Goal: Information Seeking & Learning: Find specific page/section

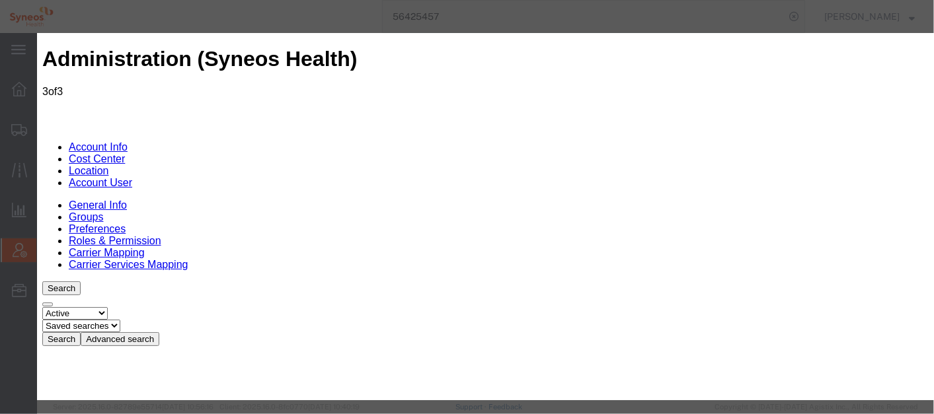
select select "DEPARTMENT"
drag, startPoint x: 701, startPoint y: 172, endPoint x: 607, endPoint y: 163, distance: 94.2
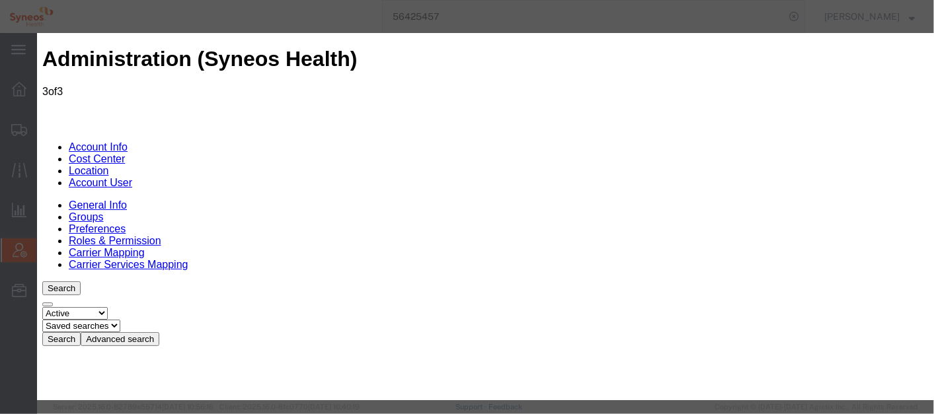
select select "SE"
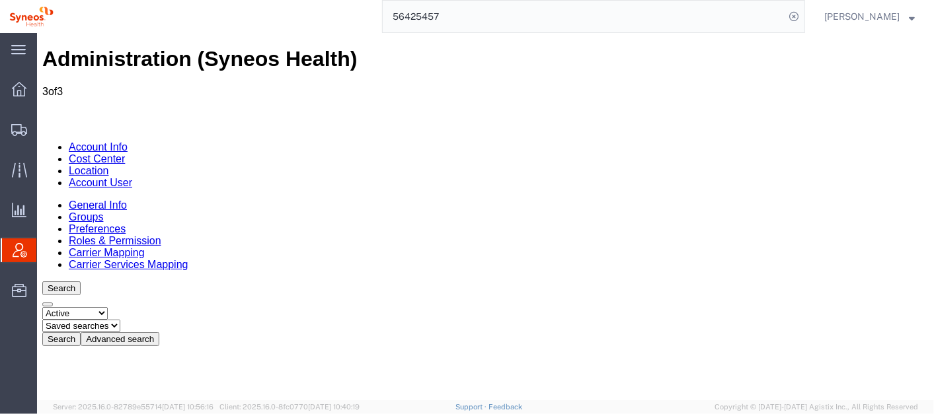
click at [99, 141] on link "Account Info" at bounding box center [97, 146] width 59 height 11
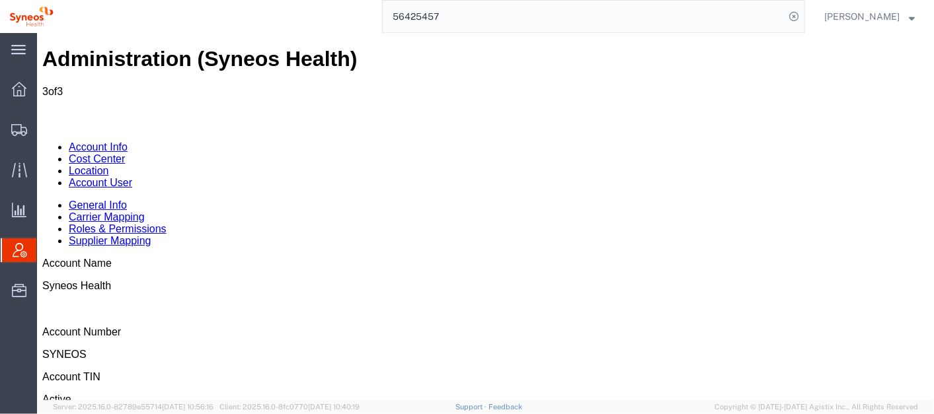
click at [108, 165] on link "Location" at bounding box center [88, 170] width 40 height 11
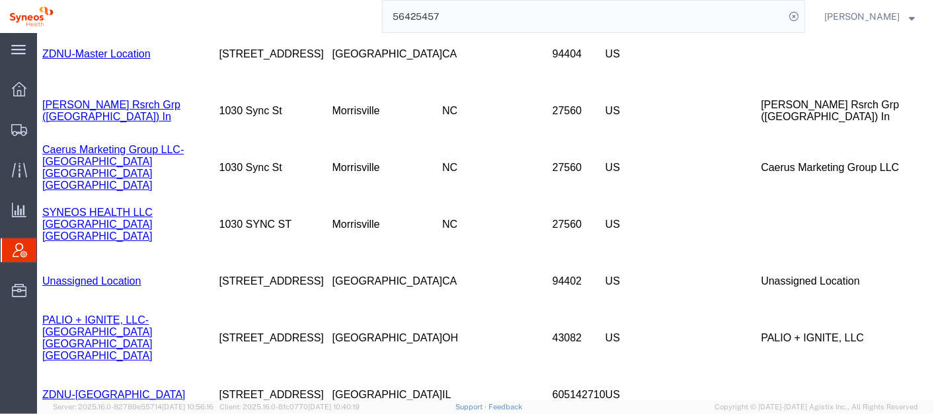
scroll to position [831, 0]
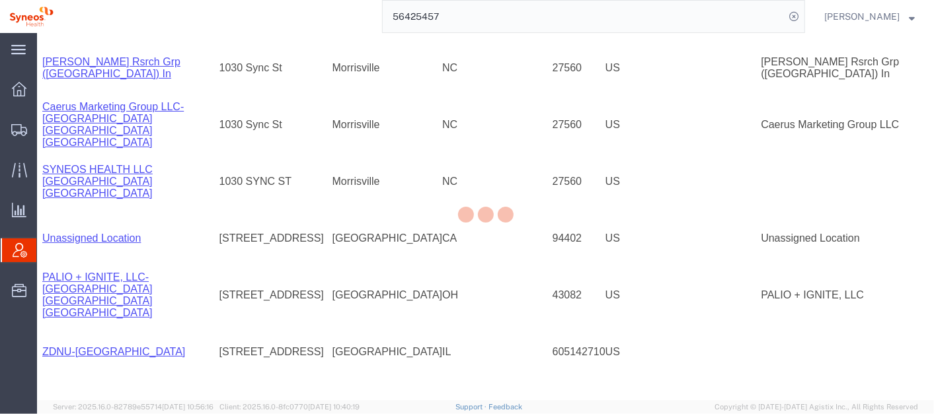
drag, startPoint x: 930, startPoint y: 110, endPoint x: 963, endPoint y: 281, distance: 174.9
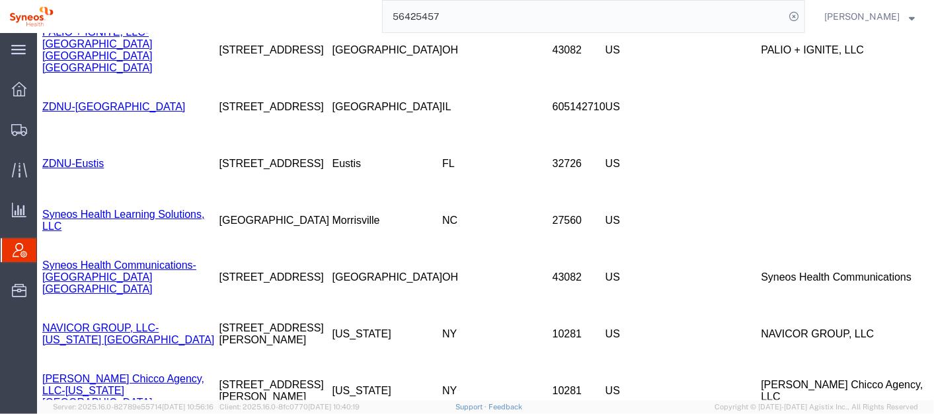
scroll to position [1095, 0]
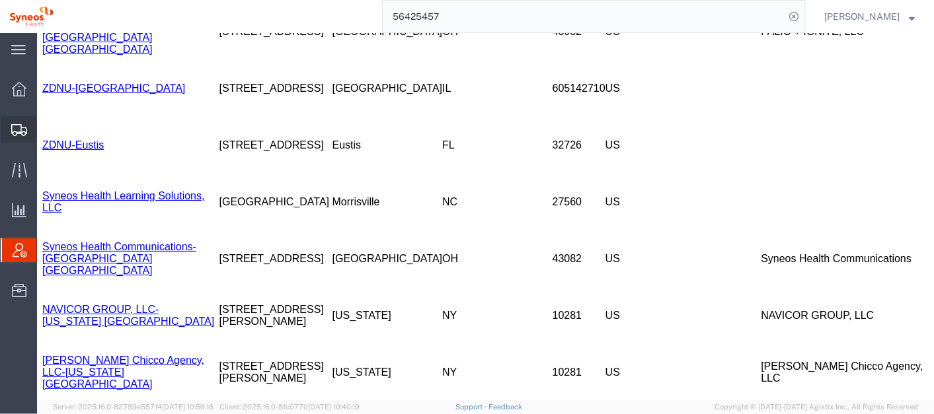
click at [0, 0] on span "Shipment Manager" at bounding box center [0, 0] width 0 height 0
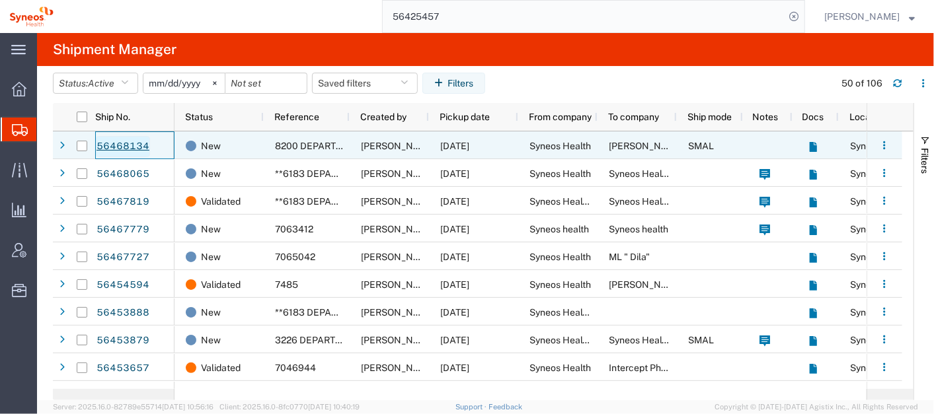
click at [117, 145] on link "56468134" at bounding box center [123, 146] width 54 height 21
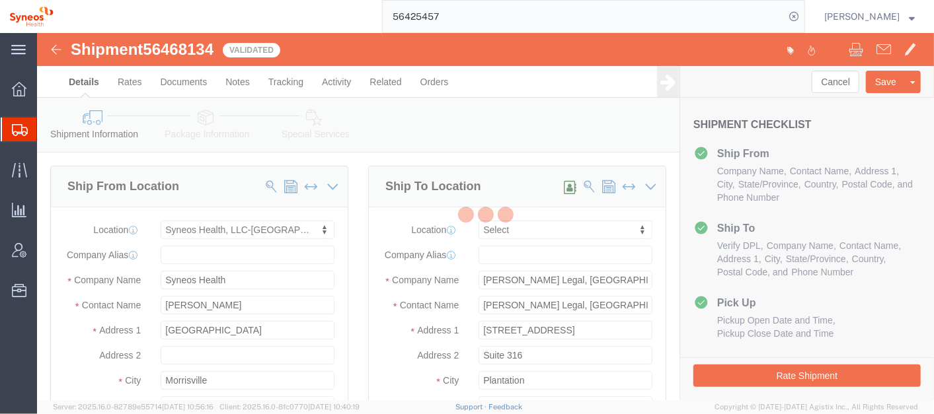
select select "59451"
select select
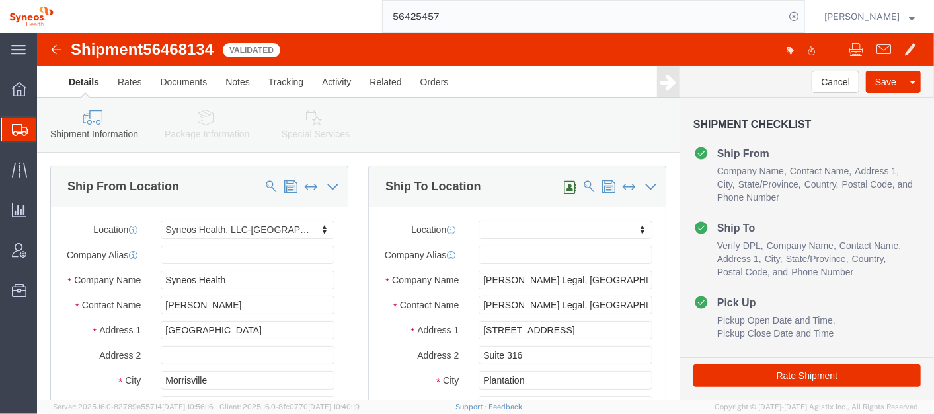
click at [0, 0] on span "Shipment Manager" at bounding box center [0, 0] width 0 height 0
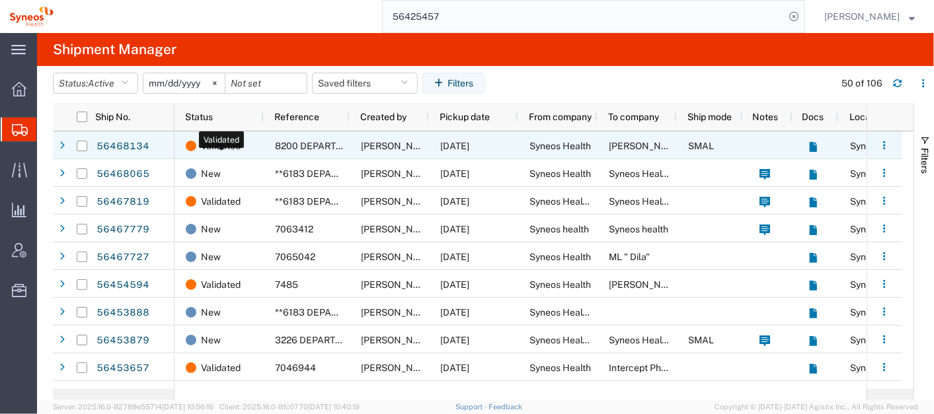
click at [209, 151] on span "Validated" at bounding box center [221, 146] width 40 height 28
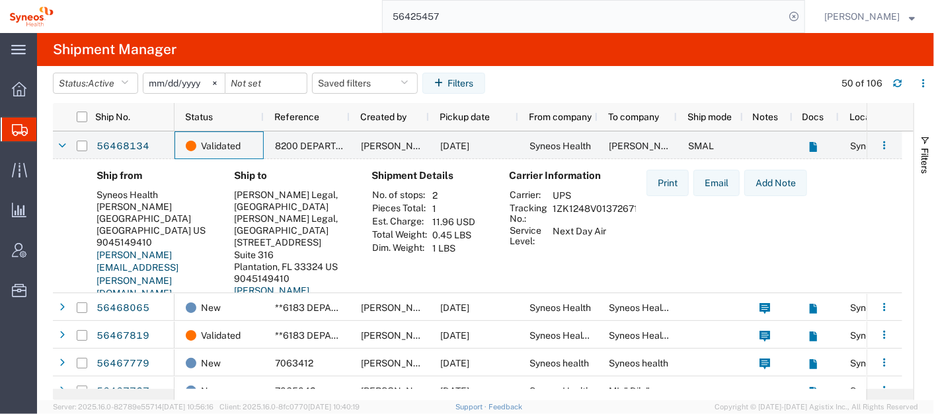
click at [556, 247] on td "Next Day Air" at bounding box center [601, 236] width 106 height 22
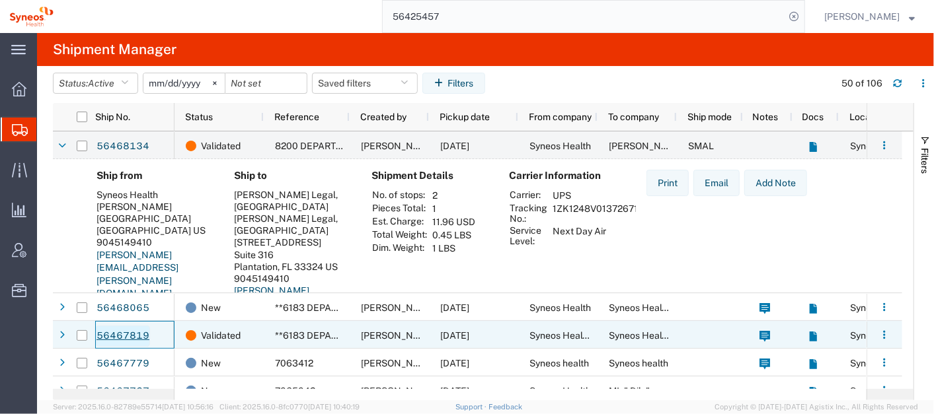
click at [127, 330] on link "56467819" at bounding box center [123, 336] width 54 height 21
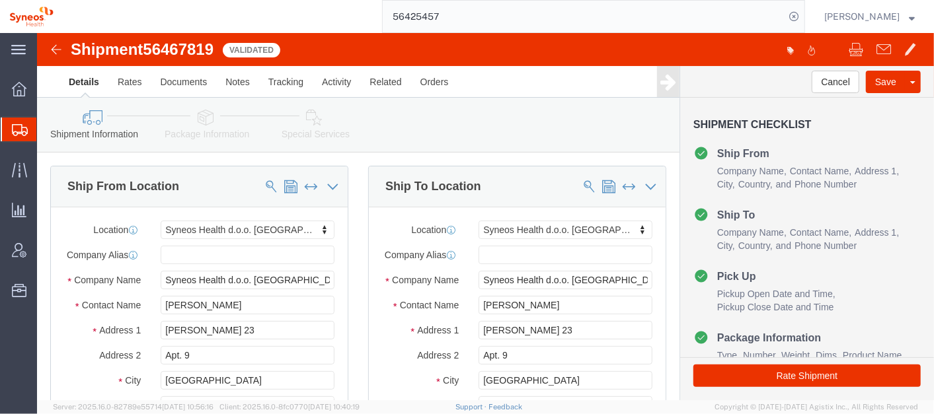
select select "63774"
click at [0, 0] on span "Shipment Manager" at bounding box center [0, 0] width 0 height 0
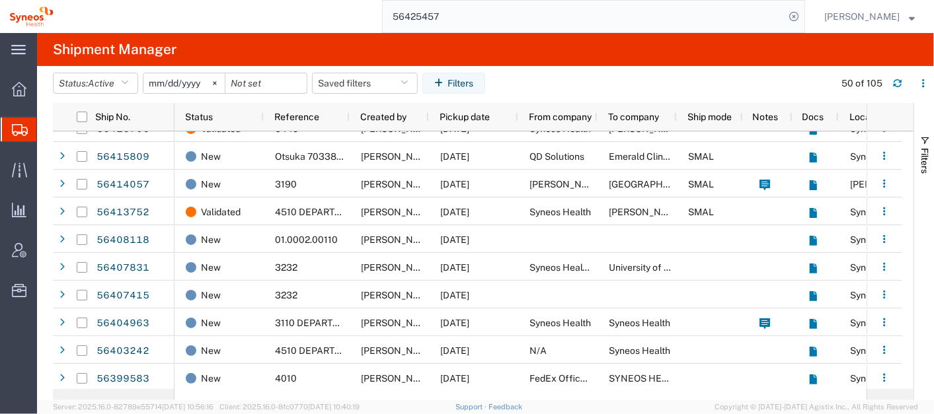
scroll to position [612, 0]
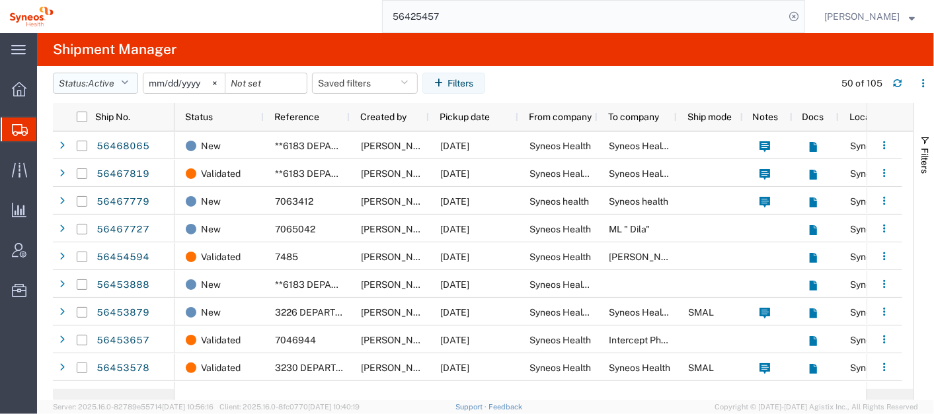
click at [124, 87] on icon "button" at bounding box center [124, 83] width 7 height 9
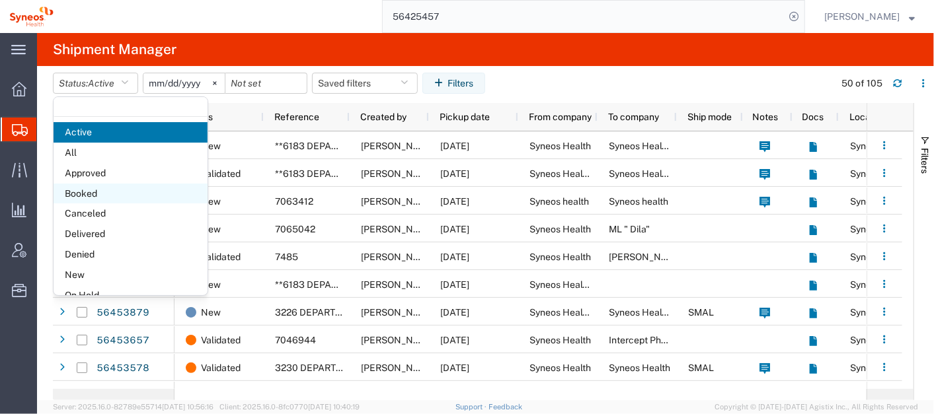
click at [117, 188] on span "Booked" at bounding box center [131, 194] width 154 height 20
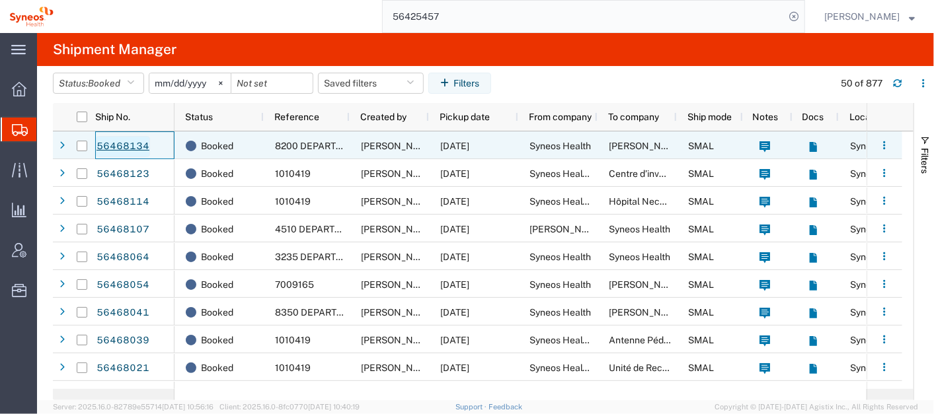
click at [124, 145] on link "56468134" at bounding box center [123, 146] width 54 height 21
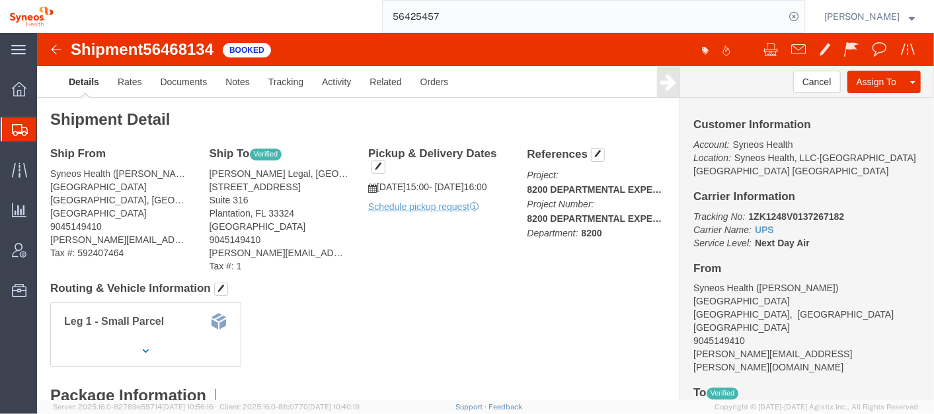
click at [0, 0] on span "Shipment Manager" at bounding box center [0, 0] width 0 height 0
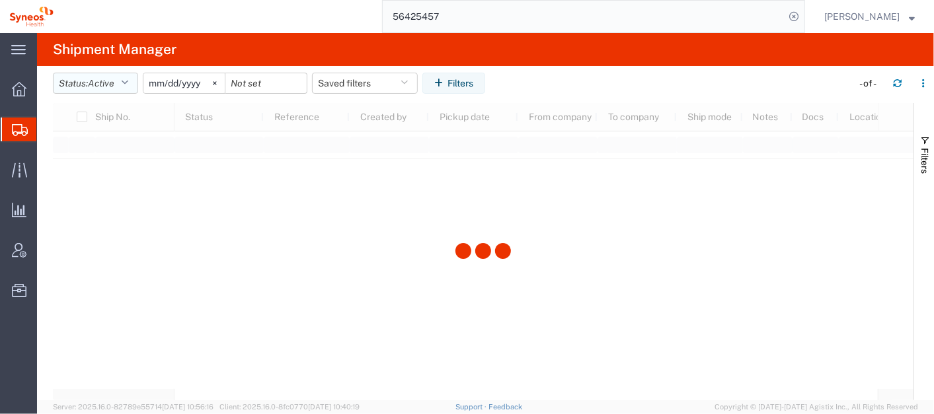
click at [128, 82] on icon "button" at bounding box center [124, 83] width 7 height 9
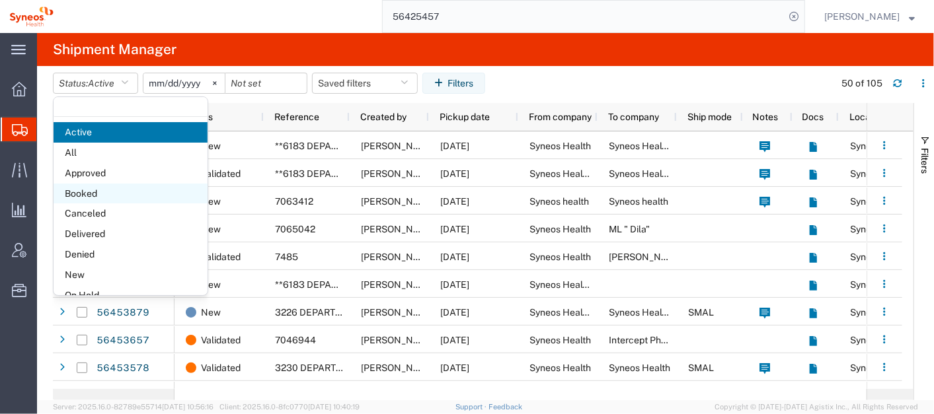
click at [100, 193] on span "Booked" at bounding box center [131, 194] width 154 height 20
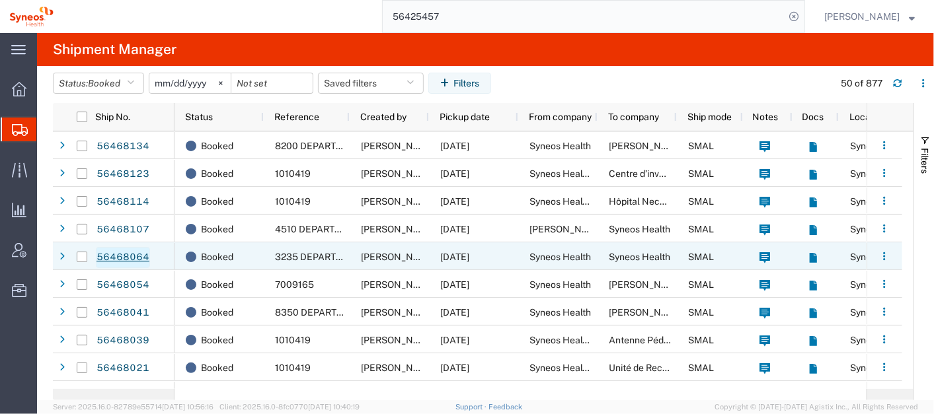
click at [113, 254] on link "56468064" at bounding box center [123, 257] width 54 height 21
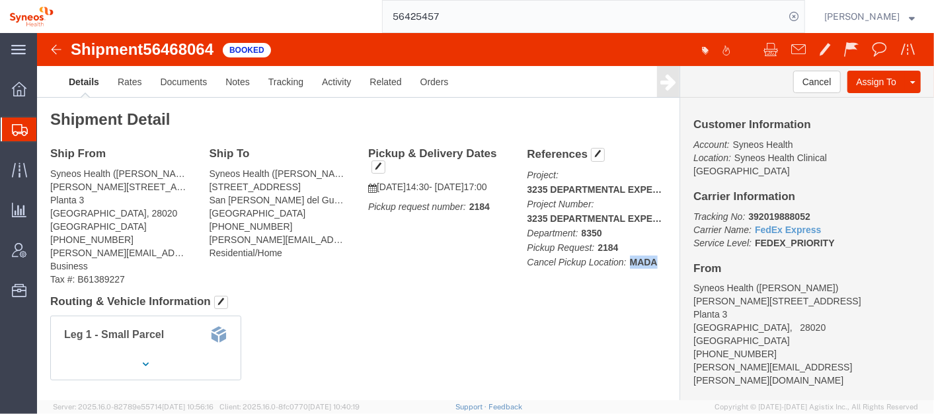
click p "Project: 3235 DEPARTMENTAL EXPENSE Project Number: 3235 DEPARTMENTAL EXPENSE De…"
drag, startPoint x: 615, startPoint y: 232, endPoint x: 590, endPoint y: 250, distance: 30.8
click div "Ship From Syneos Health (Igor Lopez Campayo) Calle Hernani 59 Planta 3 Madrid, …"
drag, startPoint x: 608, startPoint y: 231, endPoint x: 497, endPoint y: 239, distance: 111.9
click div "References Project: 3235 DEPARTMENTAL EXPENSE Project Number: 3235 DEPARTMENTAL…"
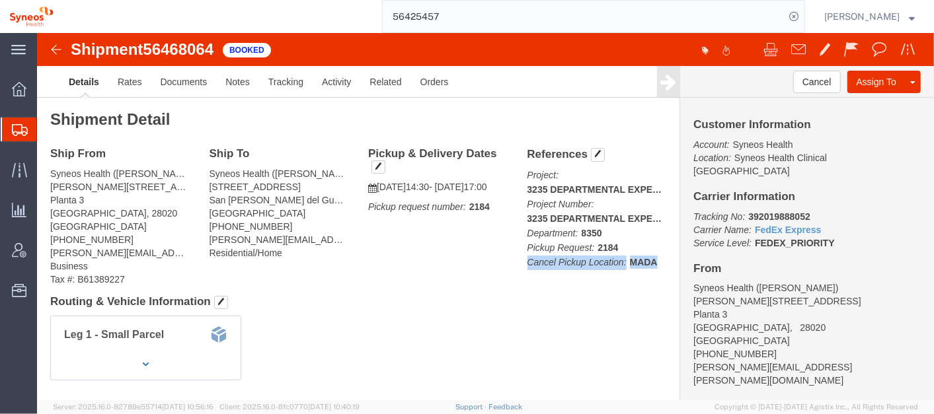
drag, startPoint x: 497, startPoint y: 239, endPoint x: 484, endPoint y: 240, distance: 13.3
click div "References Project: 3235 DEPARTMENTAL EXPENSE Project Number: 3235 DEPARTMENTAL…"
drag, startPoint x: 484, startPoint y: 240, endPoint x: 558, endPoint y: 229, distance: 74.7
click div "Leg 1 - Small Parcel"
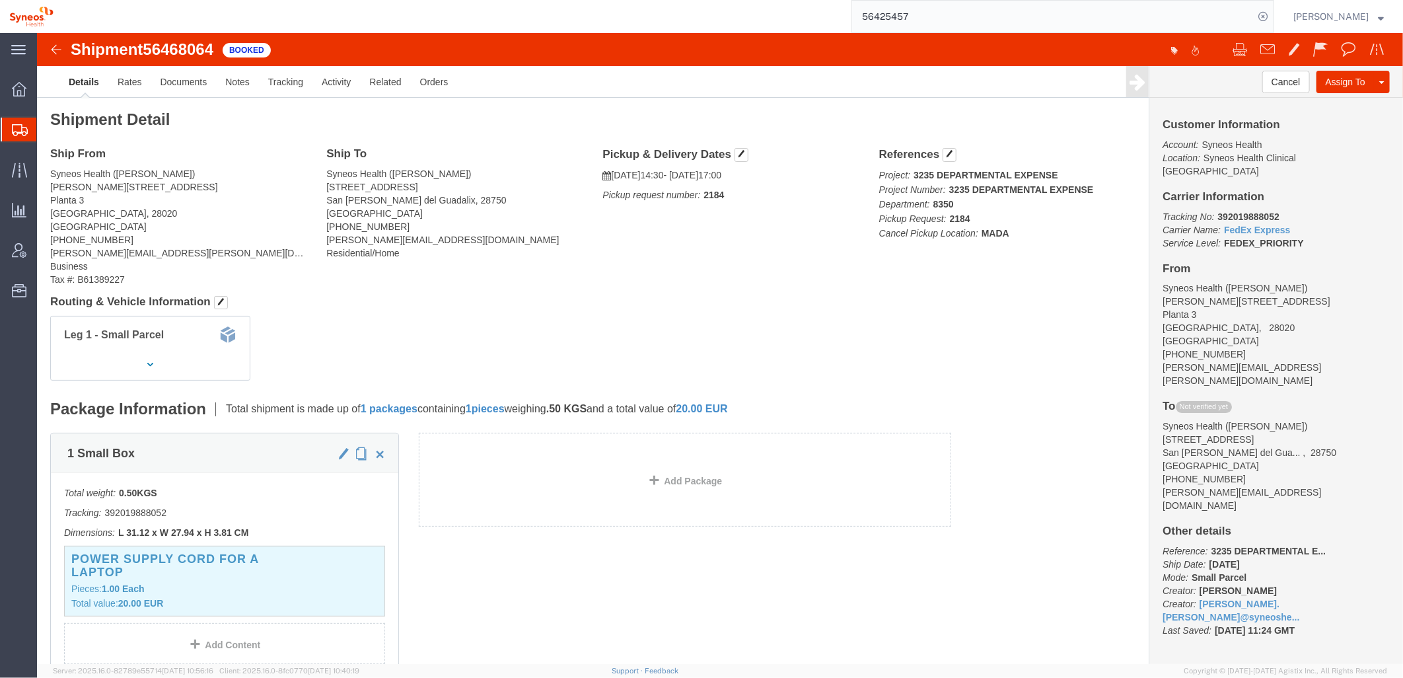
click div "Ship From Syneos Health (Igor Lopez Campayo) Calle Hernani 59 Planta 3 Madrid, …"
click link "Details"
click at [46, 254] on span "Account Admin" at bounding box center [40, 250] width 9 height 26
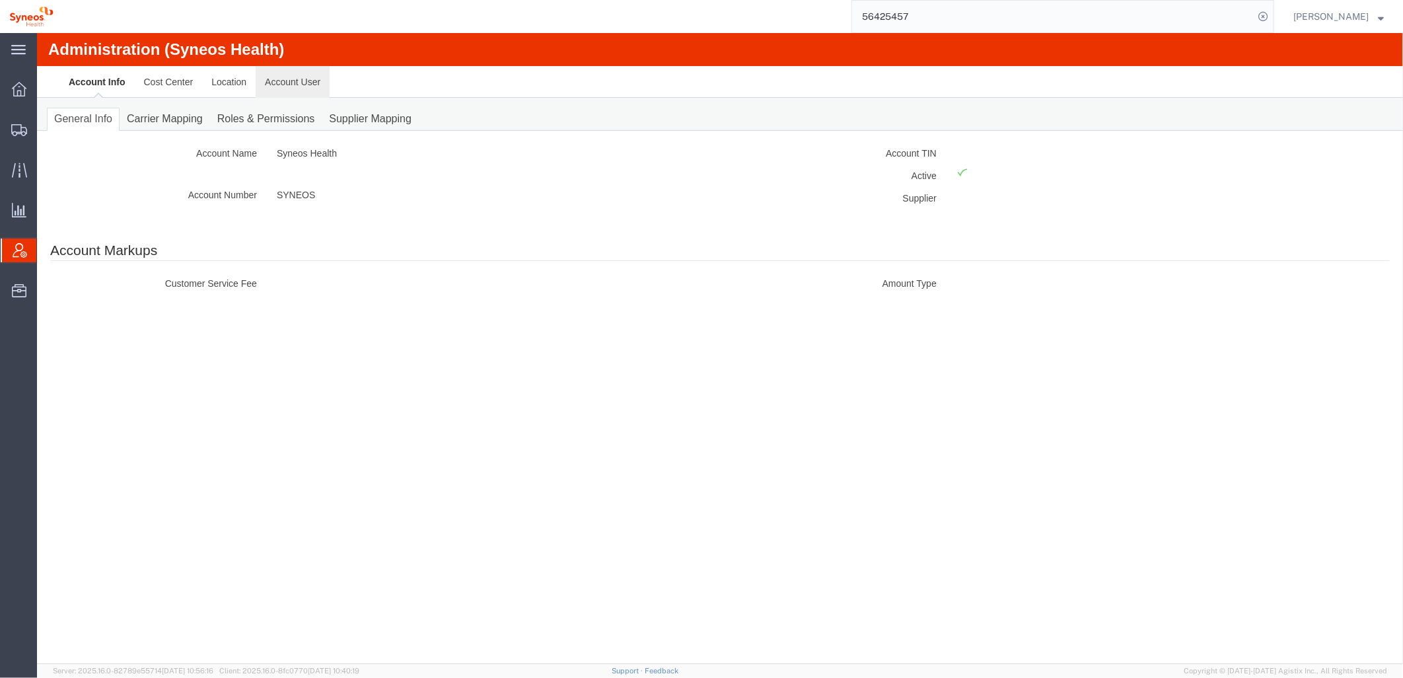
click at [285, 86] on link "Account User" at bounding box center [292, 81] width 74 height 32
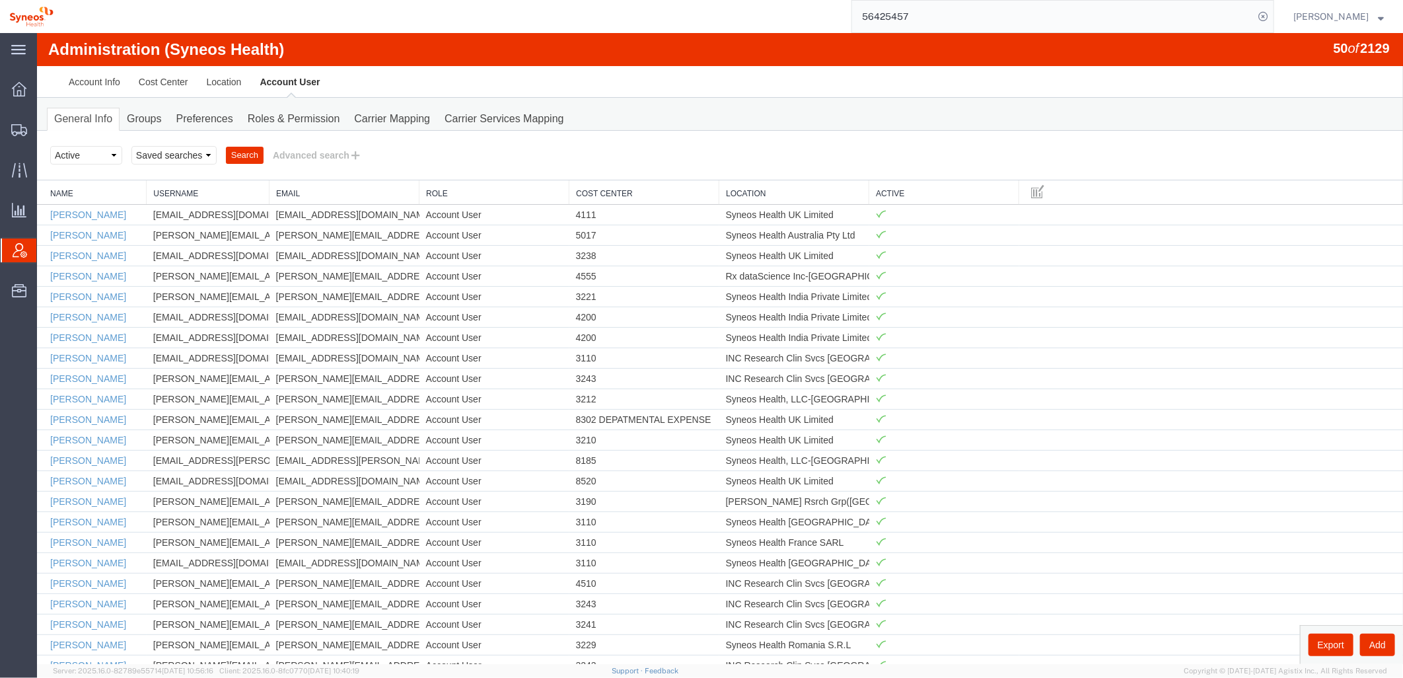
click at [738, 196] on link "Location" at bounding box center [793, 193] width 136 height 11
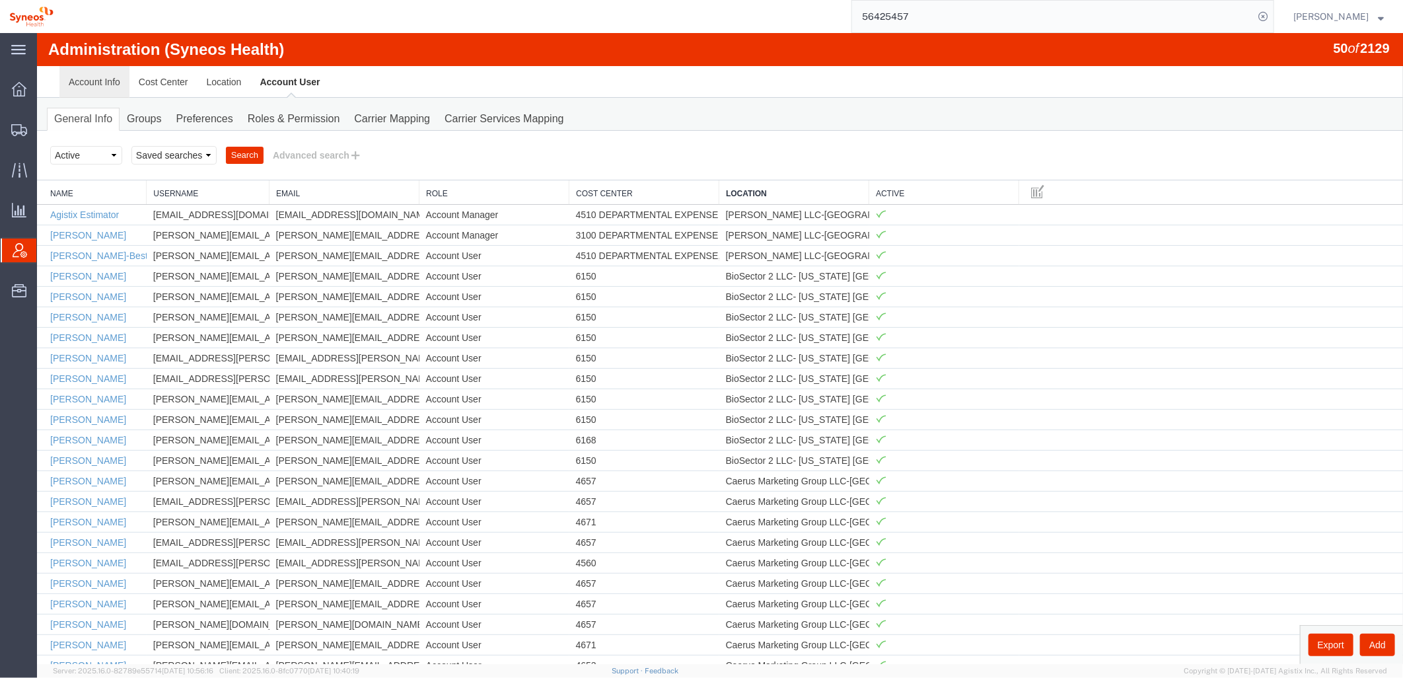
click at [100, 81] on link "Account Info" at bounding box center [94, 81] width 70 height 32
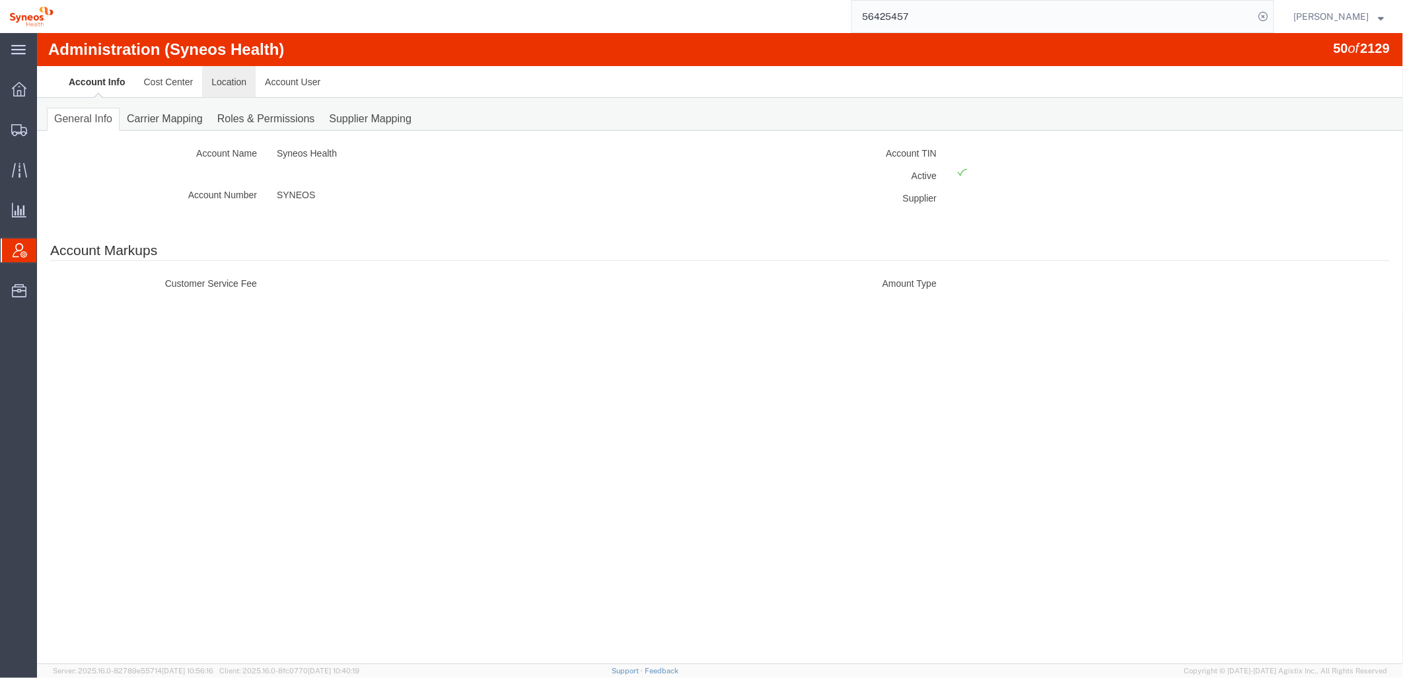
click at [240, 82] on link "Location" at bounding box center [229, 81] width 54 height 32
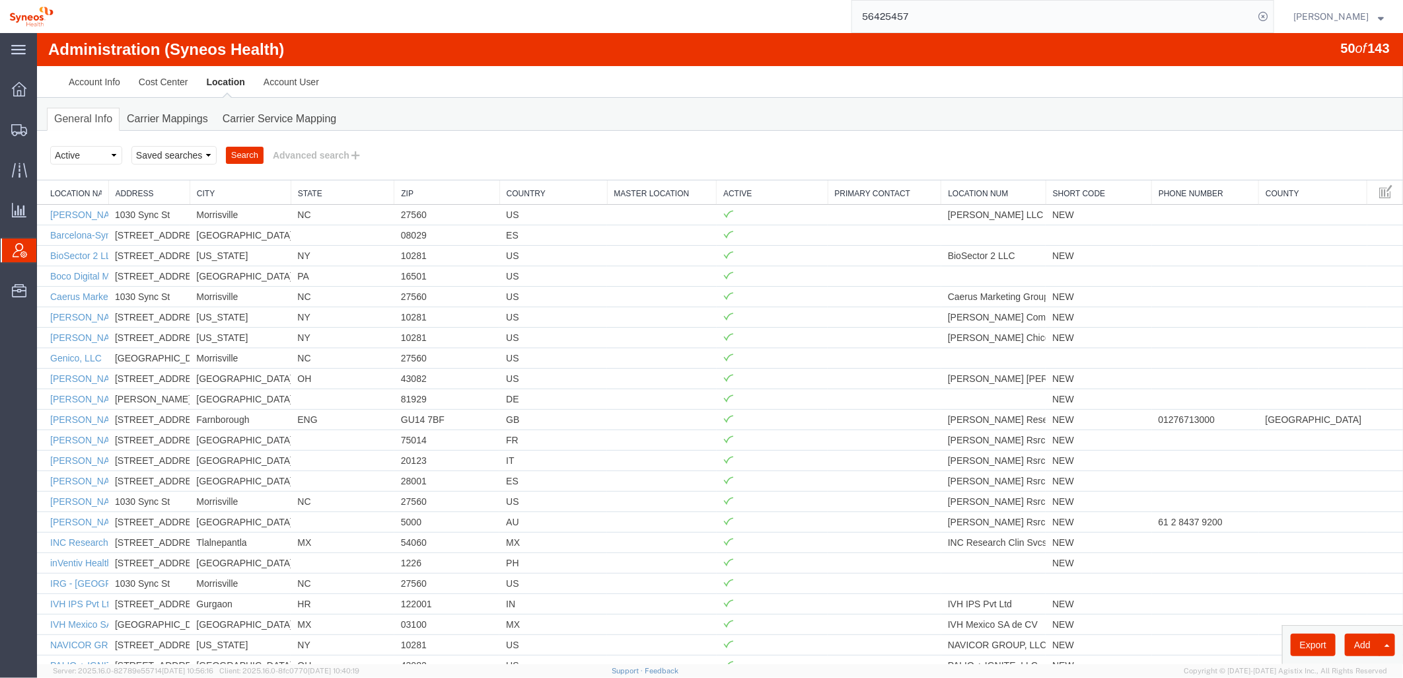
click at [523, 192] on link "Country" at bounding box center [553, 193] width 94 height 11
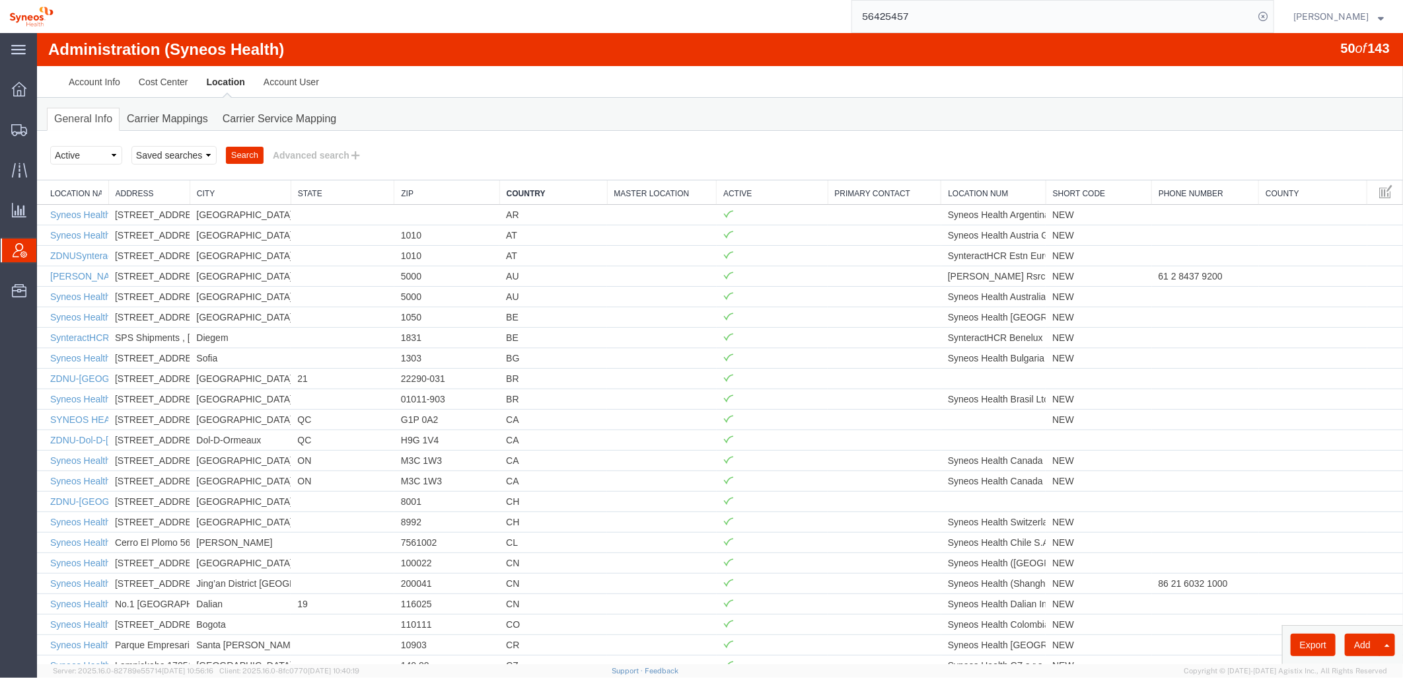
click at [526, 194] on link "Country" at bounding box center [553, 193] width 94 height 11
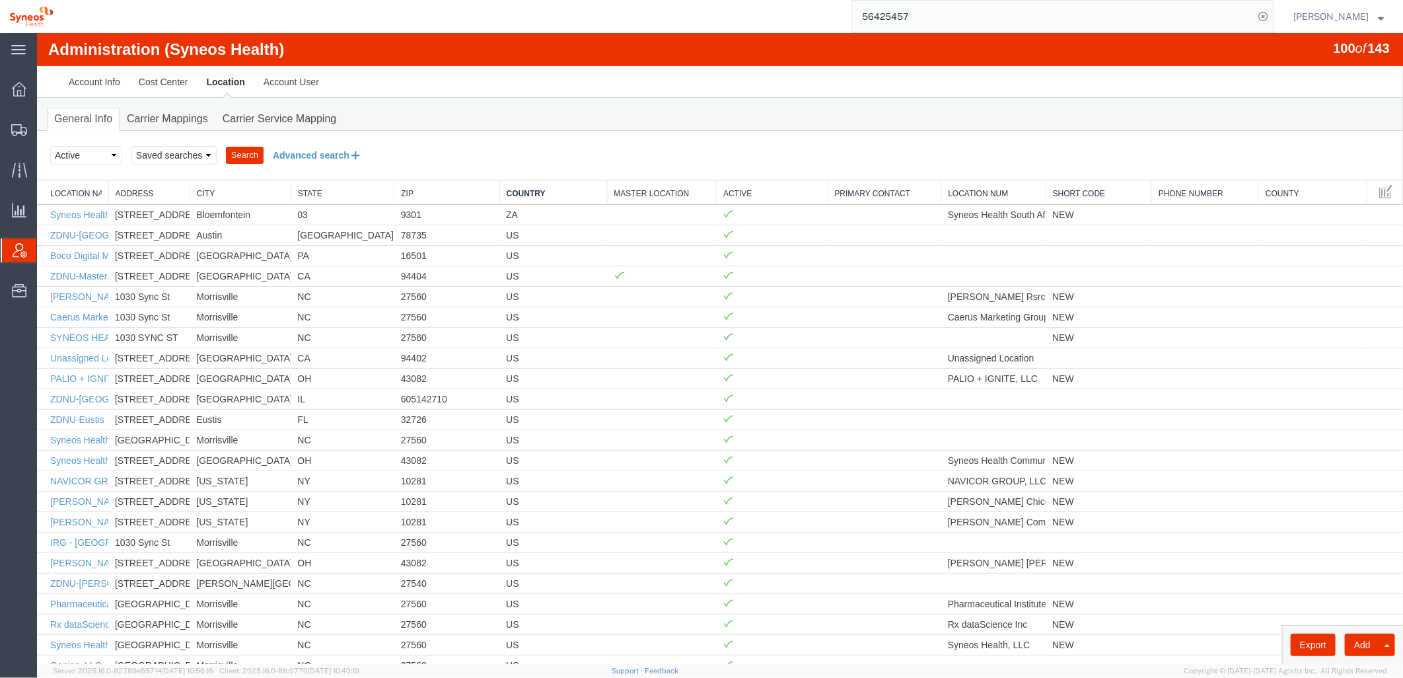
click at [312, 151] on button "Advanced search" at bounding box center [317, 154] width 108 height 22
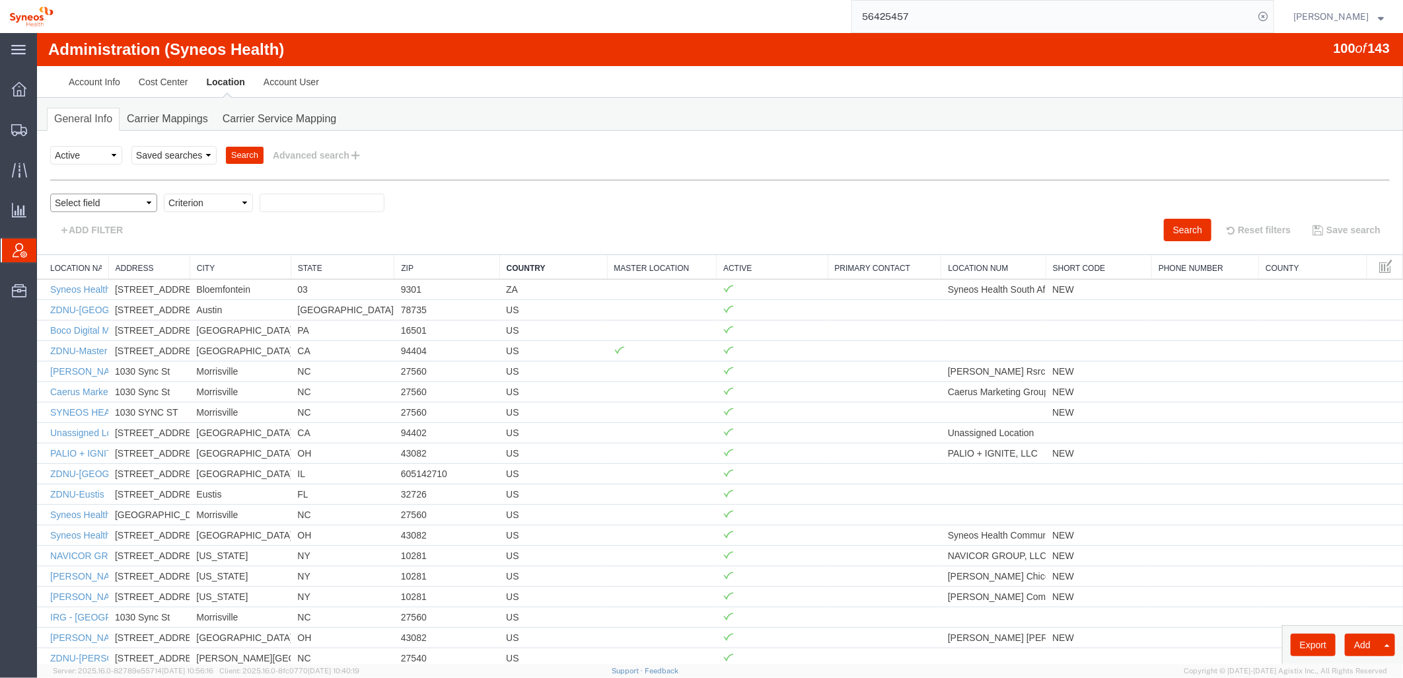
click at [132, 200] on select "Select field Address City Country County Location Name Location Num Master Loca…" at bounding box center [103, 202] width 107 height 18
select select "city"
click at [50, 193] on select "Select field Address City Country County Location Name Location Num Master Loca…" at bounding box center [103, 202] width 107 height 18
click at [224, 205] on select "Criterion contains does not contain is is blank is not blank starts with" at bounding box center [207, 202] width 89 height 18
select select "is"
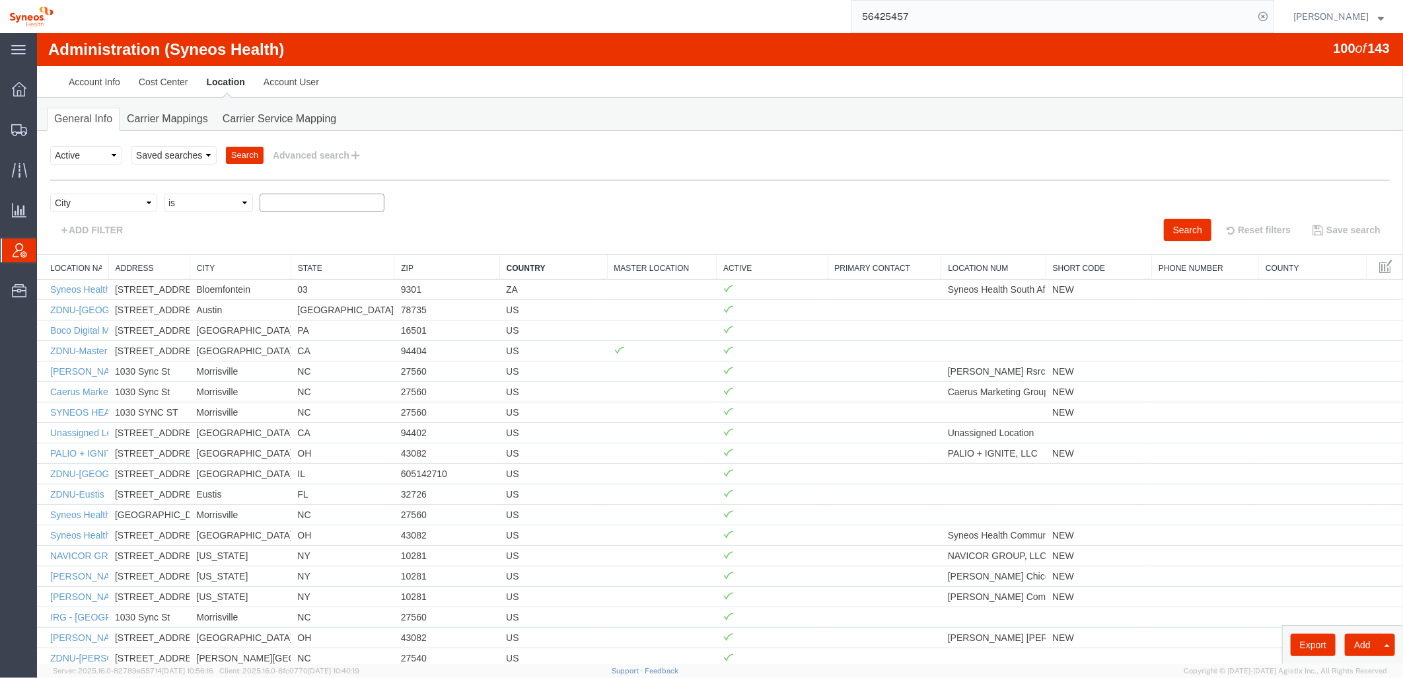
click at [163, 193] on select "Criterion contains does not contain is is blank is not blank starts with" at bounding box center [207, 202] width 89 height 18
click at [277, 209] on input "text" at bounding box center [321, 202] width 125 height 18
type input "beograd"
click at [933, 231] on button "Search" at bounding box center [1187, 229] width 48 height 22
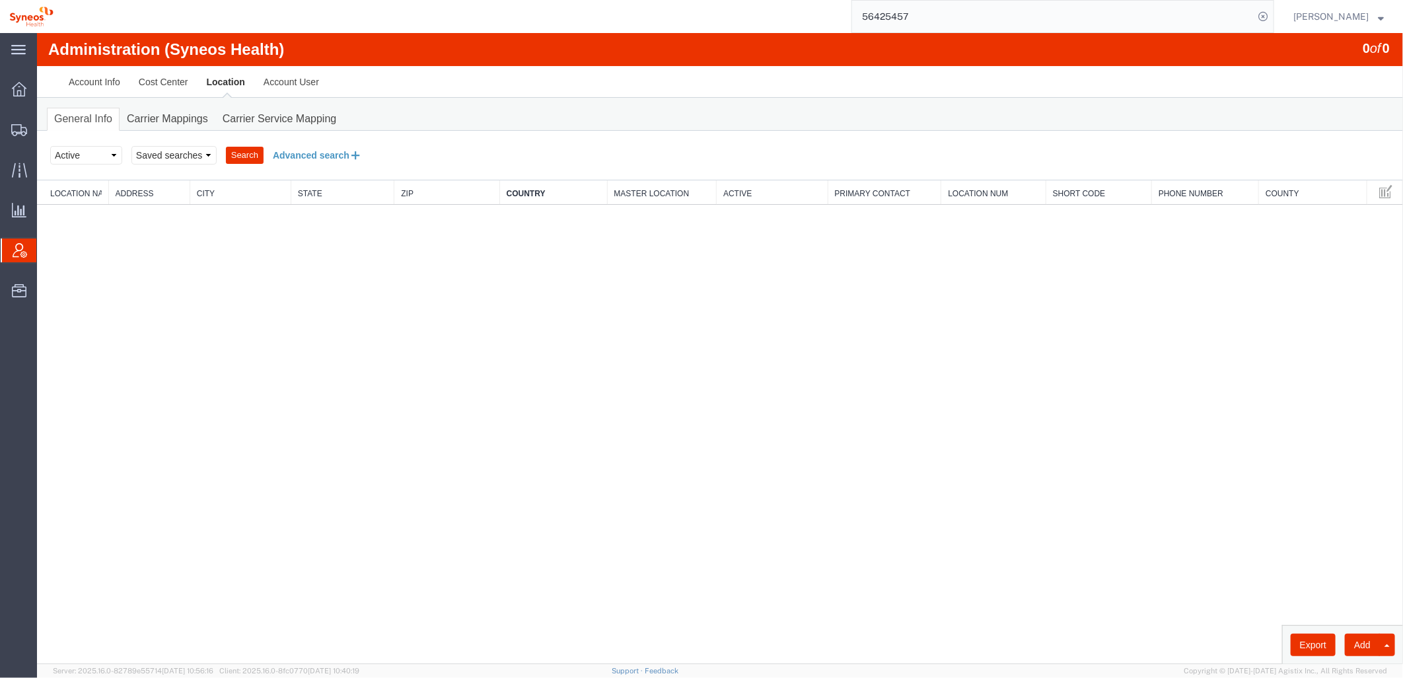
click at [298, 149] on button "Advanced search" at bounding box center [317, 154] width 108 height 22
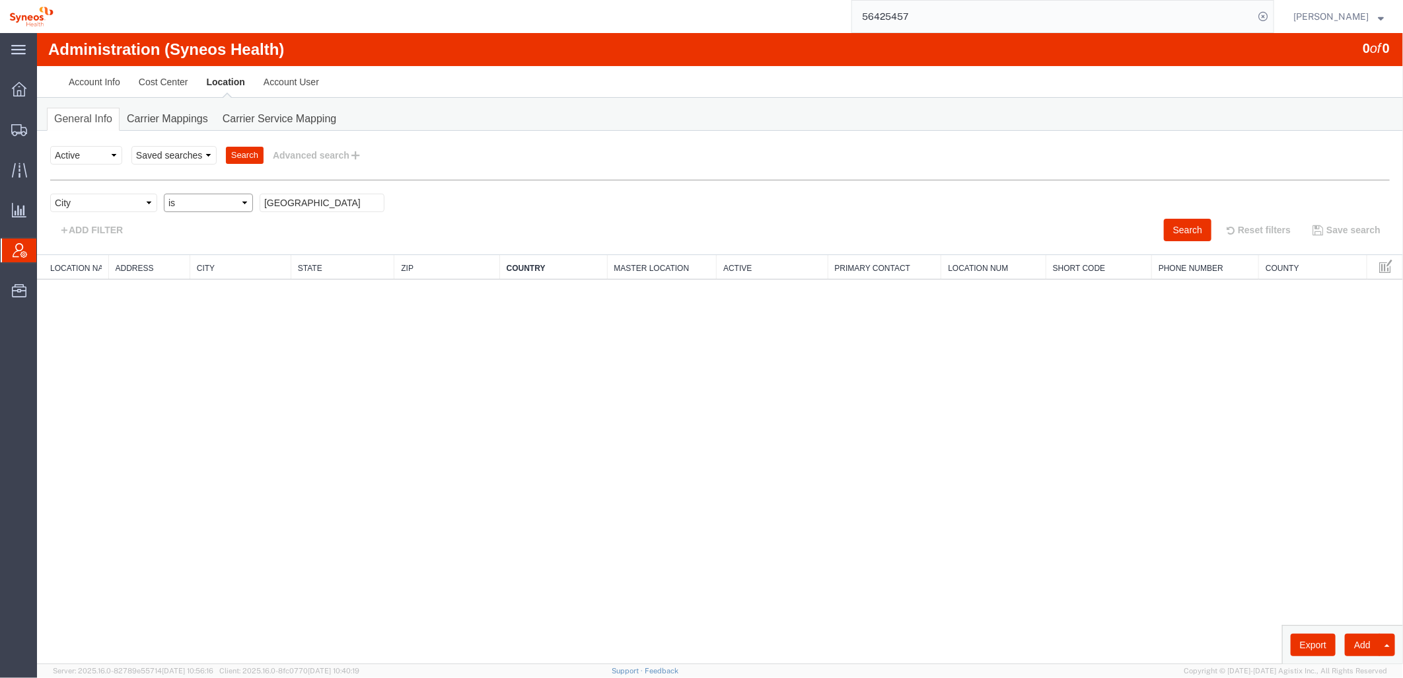
click at [200, 207] on select "Criterion contains does not contain is is blank is not blank starts with" at bounding box center [207, 202] width 89 height 18
select select "contains"
click at [163, 193] on select "Criterion contains does not contain is is blank is not blank starts with" at bounding box center [207, 202] width 89 height 18
click at [933, 222] on button "Search" at bounding box center [1187, 229] width 48 height 22
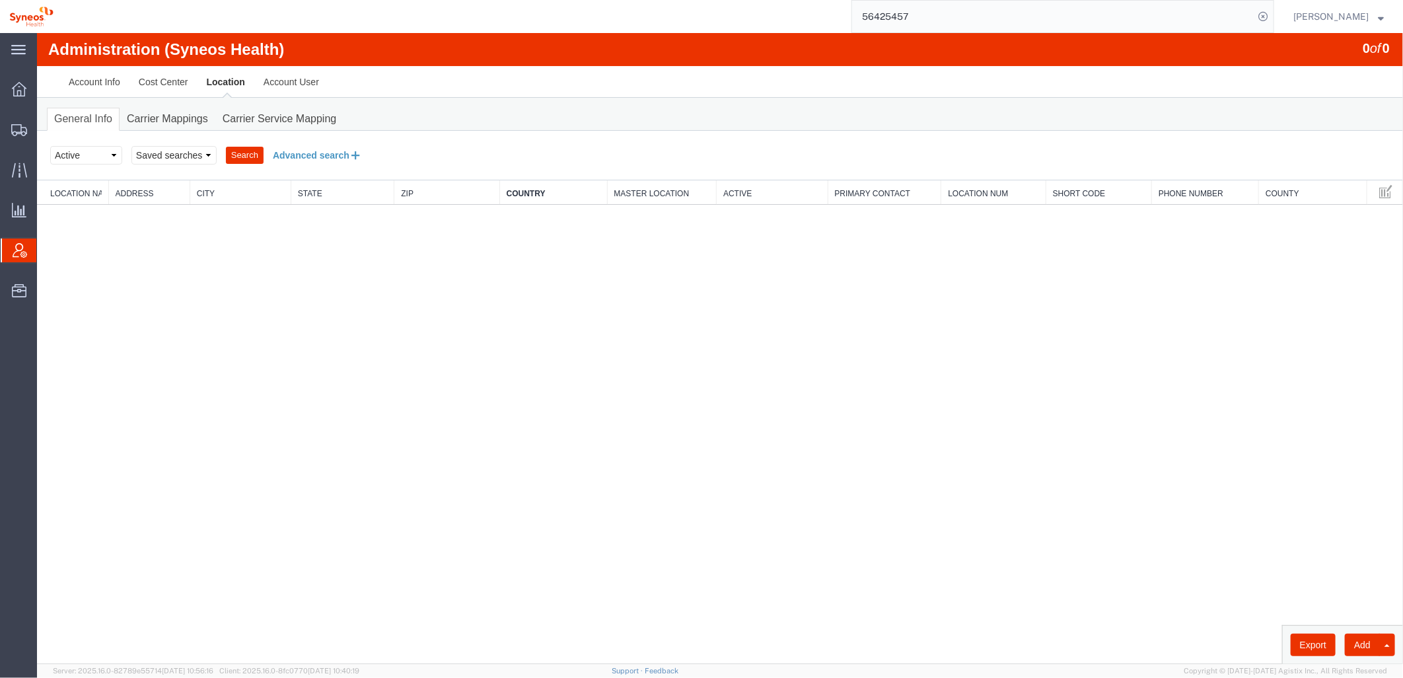
click at [308, 153] on button "Advanced search" at bounding box center [317, 154] width 108 height 22
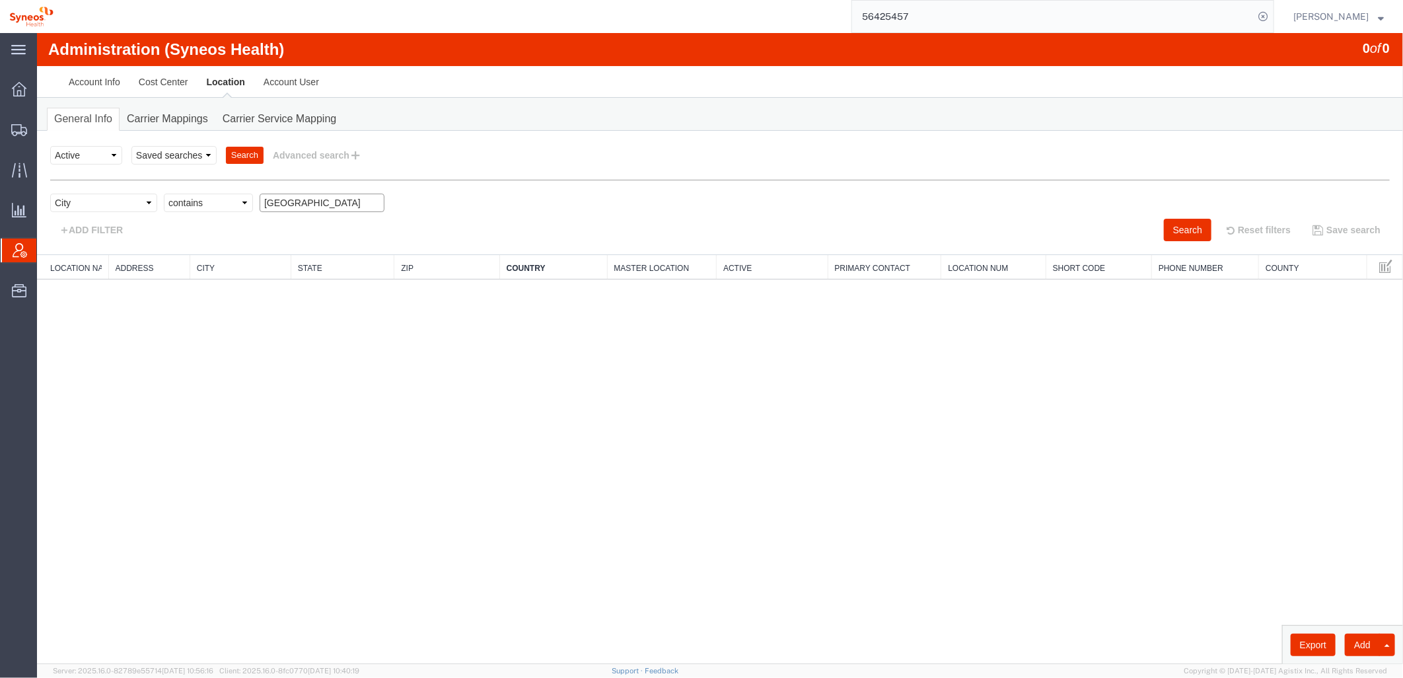
click at [343, 202] on input "beograd" at bounding box center [321, 202] width 125 height 18
type input "b"
click at [335, 229] on div "ADD FILTER" at bounding box center [380, 229] width 680 height 22
click at [423, 225] on div "ADD FILTER" at bounding box center [380, 229] width 680 height 22
click at [396, 238] on div "ADD FILTER" at bounding box center [380, 229] width 680 height 22
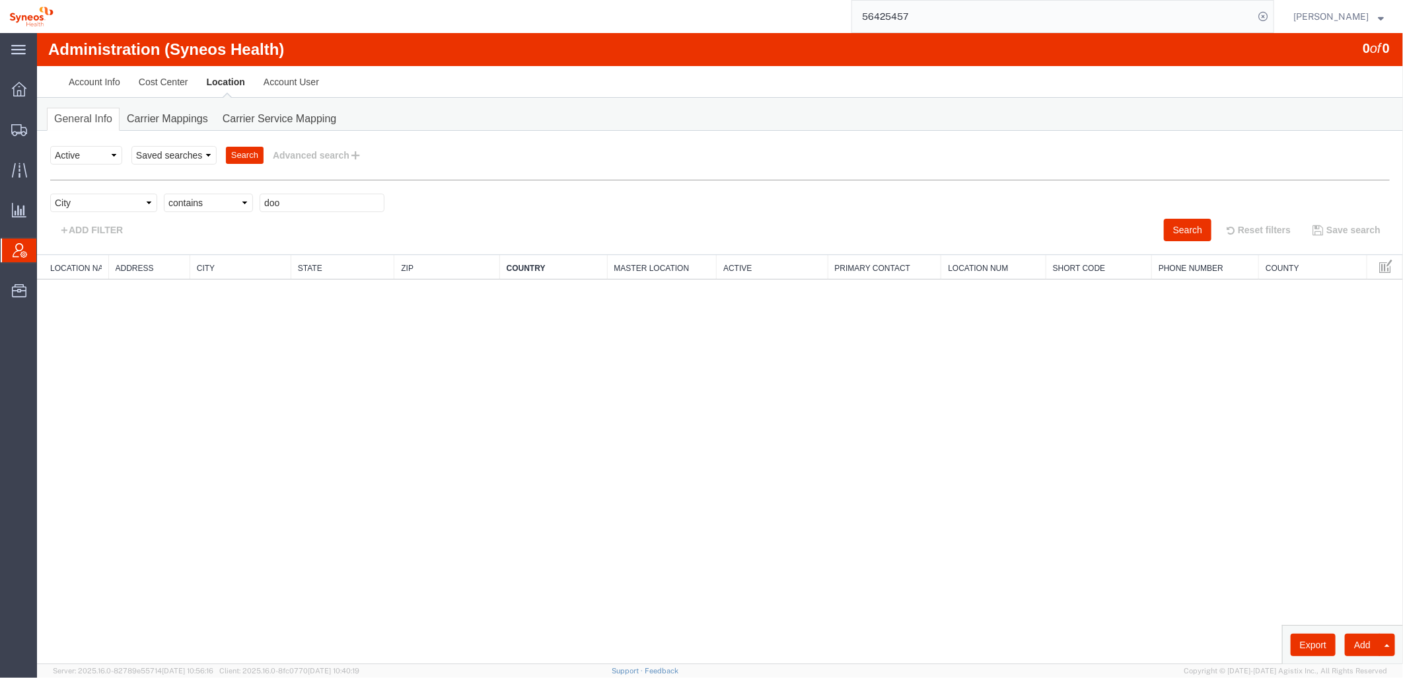
click at [446, 221] on div "ADD FILTER" at bounding box center [380, 229] width 680 height 22
click at [416, 225] on div "ADD FILTER" at bounding box center [380, 229] width 680 height 22
click at [426, 219] on div "ADD FILTER" at bounding box center [380, 229] width 680 height 22
click at [412, 198] on div "Select field Address City Country County Location Name Location Num Master Loca…" at bounding box center [720, 205] width 1340 height 25
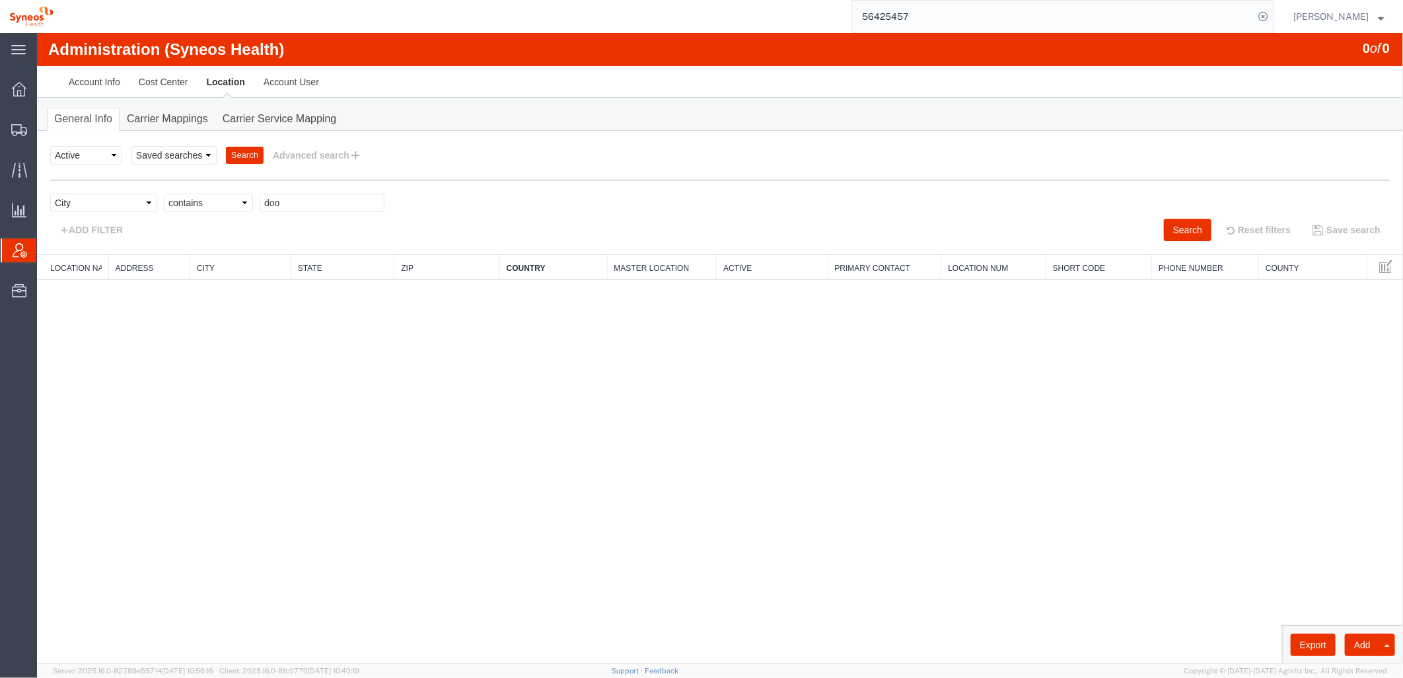
click at [412, 206] on div "Select field Address City Country County Location Name Location Num Master Loca…" at bounding box center [720, 205] width 1340 height 25
click at [413, 206] on div "Select field Address City Country County Location Name Location Num Master Loca…" at bounding box center [720, 205] width 1340 height 25
click at [411, 211] on div "Select field Address City Country County Location Name Location Num Master Loca…" at bounding box center [720, 205] width 1340 height 25
click at [405, 217] on div "Select field Address City Country County Location Name Location Num Master Loca…" at bounding box center [720, 205] width 1340 height 25
drag, startPoint x: 459, startPoint y: 145, endPoint x: 444, endPoint y: 145, distance: 15.2
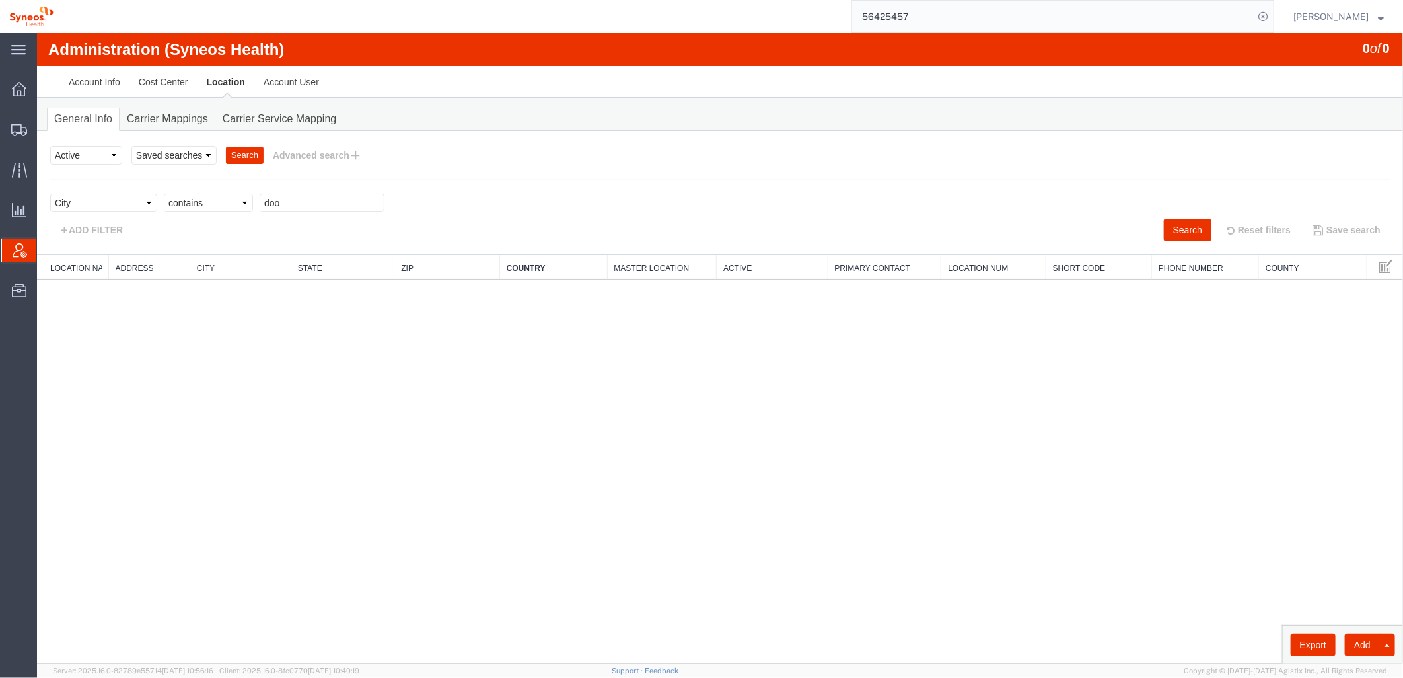
click at [459, 145] on div "Select status Active All Inactive Saved searches Search Advanced search" at bounding box center [720, 154] width 1340 height 22
click at [318, 155] on button "Advanced search" at bounding box center [317, 154] width 108 height 22
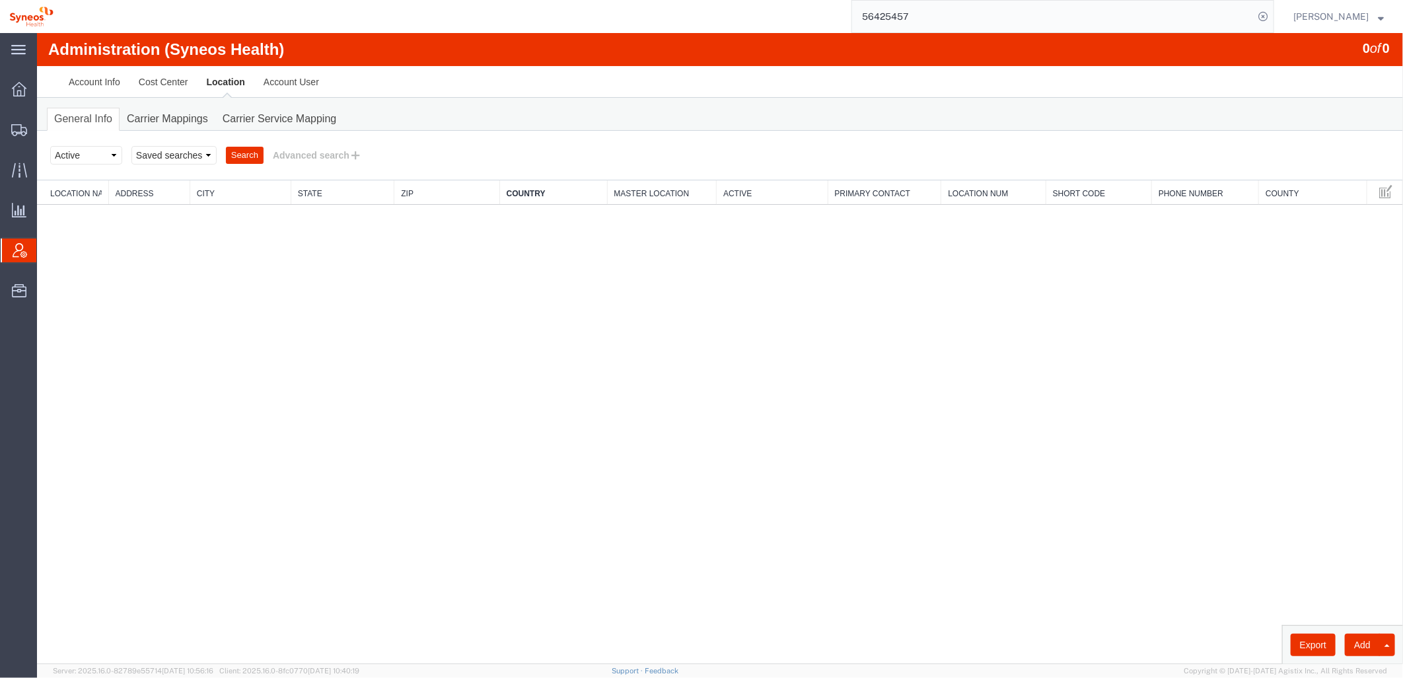
click at [432, 163] on div "Select status Active All Inactive Saved searches Search Advanced search" at bounding box center [720, 154] width 1340 height 22
click at [334, 149] on button "Advanced search" at bounding box center [317, 154] width 108 height 22
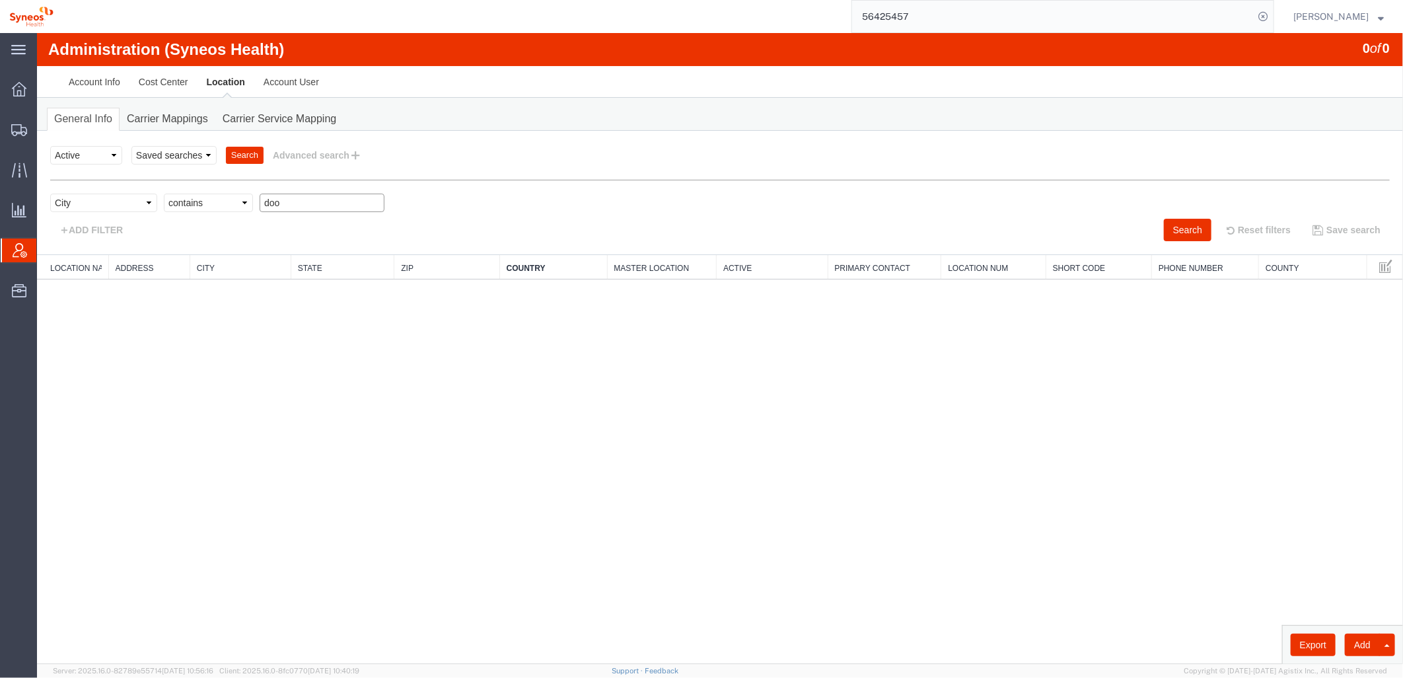
click at [333, 202] on input "doo" at bounding box center [321, 202] width 125 height 18
type input "d"
type input "biograd"
click at [687, 208] on div "Select field Address City Country County Location Name Location Num Master Loca…" at bounding box center [720, 205] width 1340 height 25
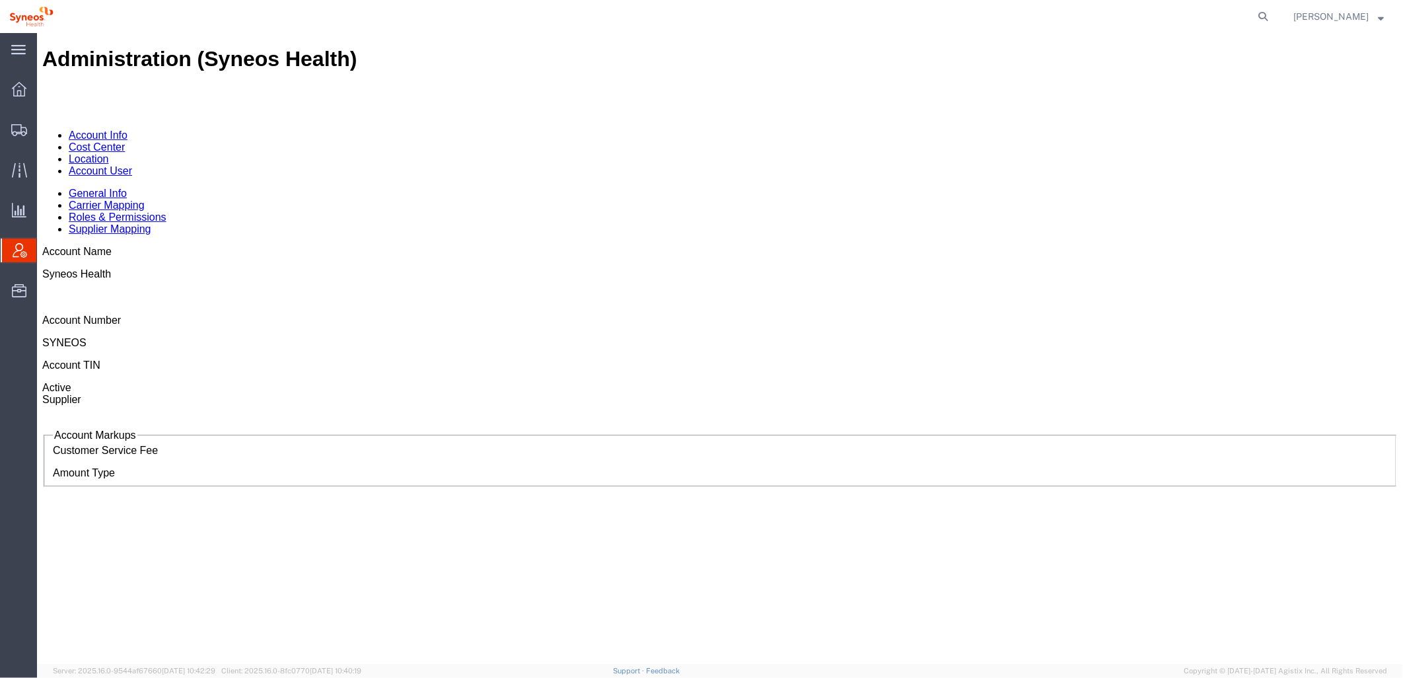
click at [108, 153] on link "Location" at bounding box center [88, 158] width 40 height 11
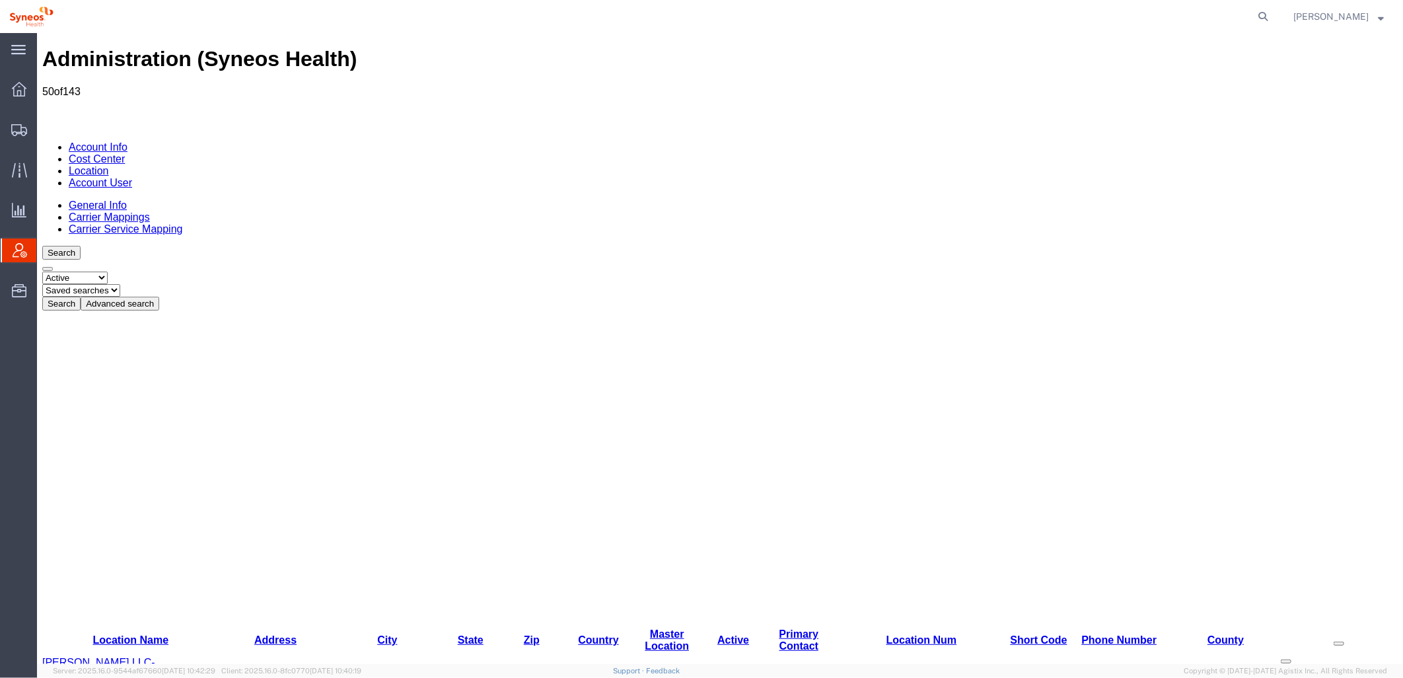
click at [159, 296] on button "Advanced search" at bounding box center [119, 303] width 79 height 14
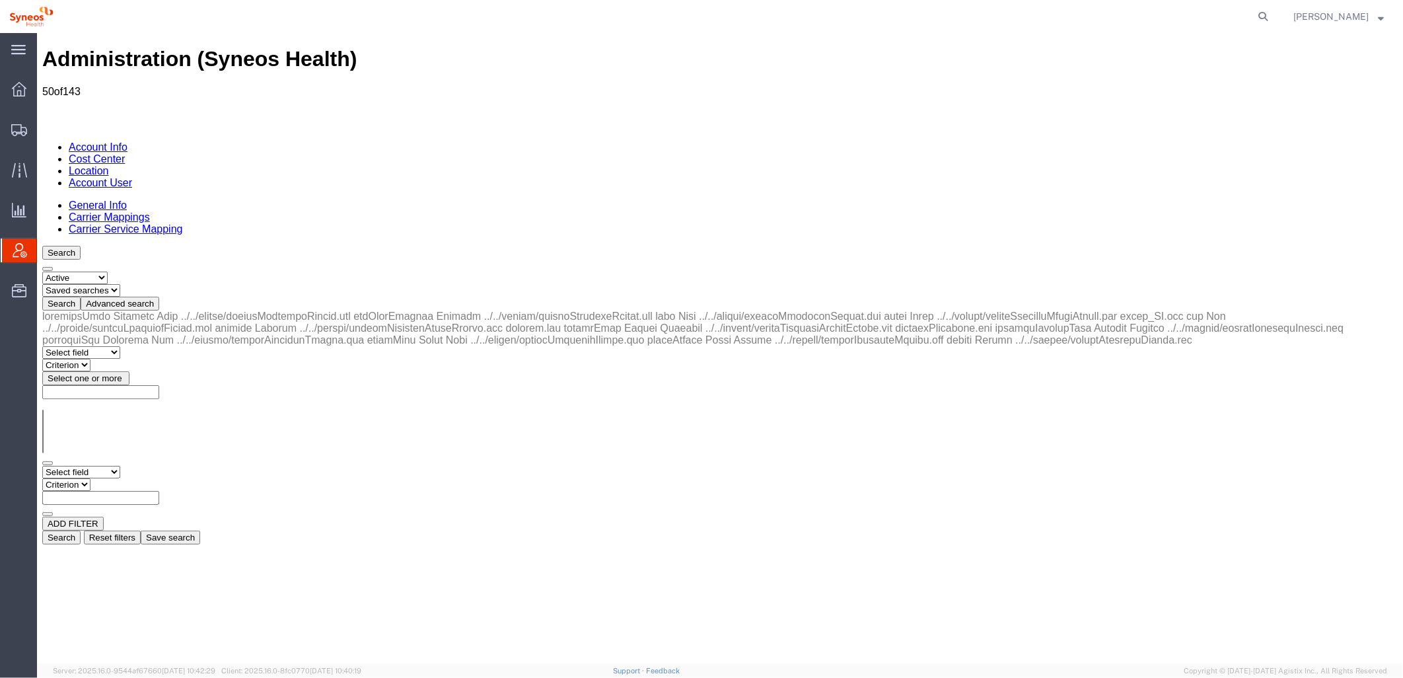
click at [120, 465] on select "Select field Address [GEOGRAPHIC_DATA] Location Name Location Num Master Locati…" at bounding box center [81, 471] width 78 height 13
select select "country"
click at [42, 465] on select "Select field Address [GEOGRAPHIC_DATA] Location Name Location Num Master Locati…" at bounding box center [81, 471] width 78 height 13
select select
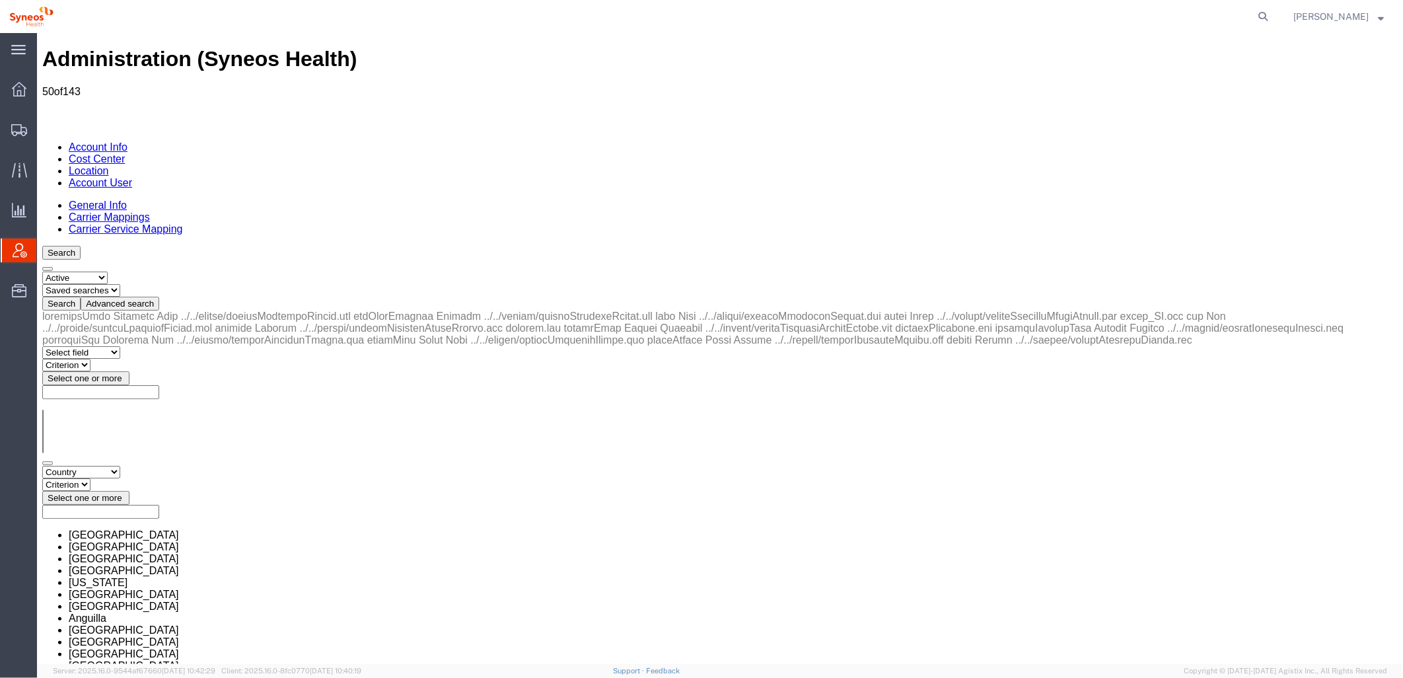
click at [90, 478] on select "Criterion in not in" at bounding box center [66, 484] width 48 height 13
select select "in"
click at [90, 478] on select "Criterion in not in" at bounding box center [66, 484] width 48 height 13
click at [122, 492] on span "Select one or more" at bounding box center [84, 497] width 75 height 10
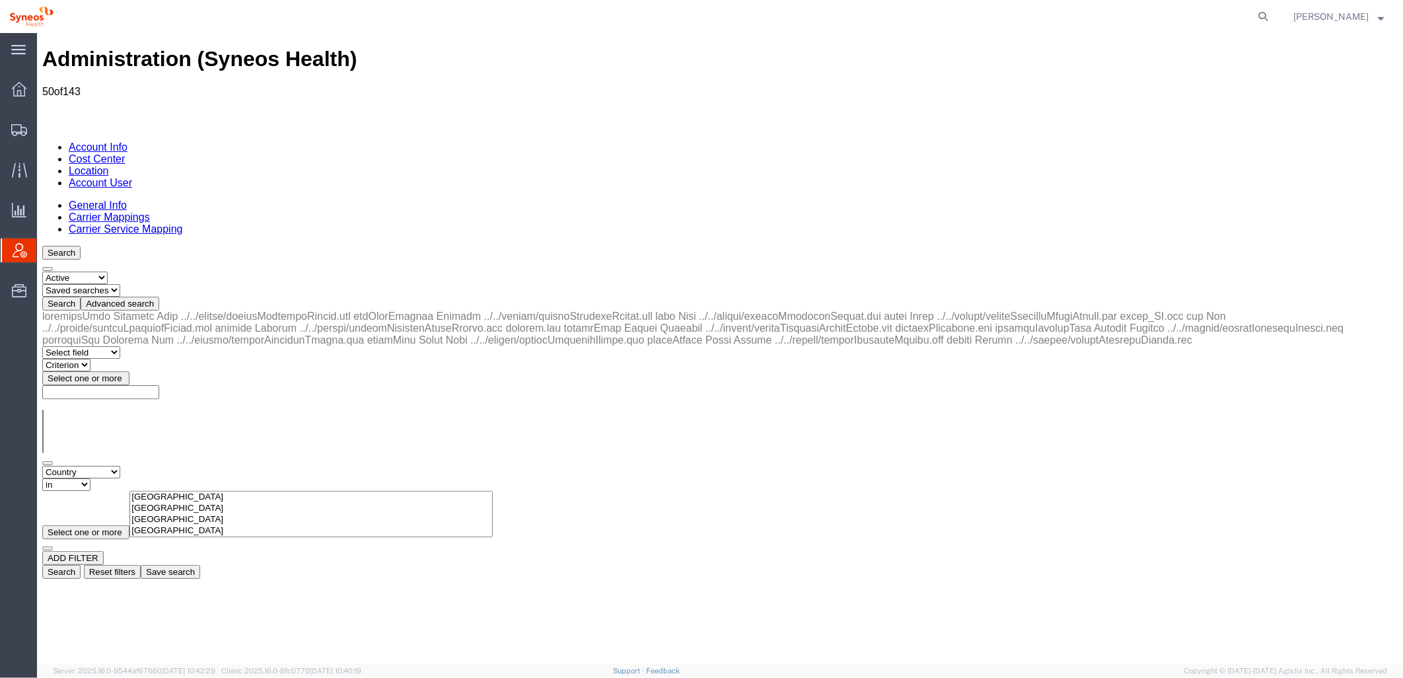
type input "serbia"
select select "RS"
click at [80, 564] on button "Search" at bounding box center [61, 571] width 38 height 14
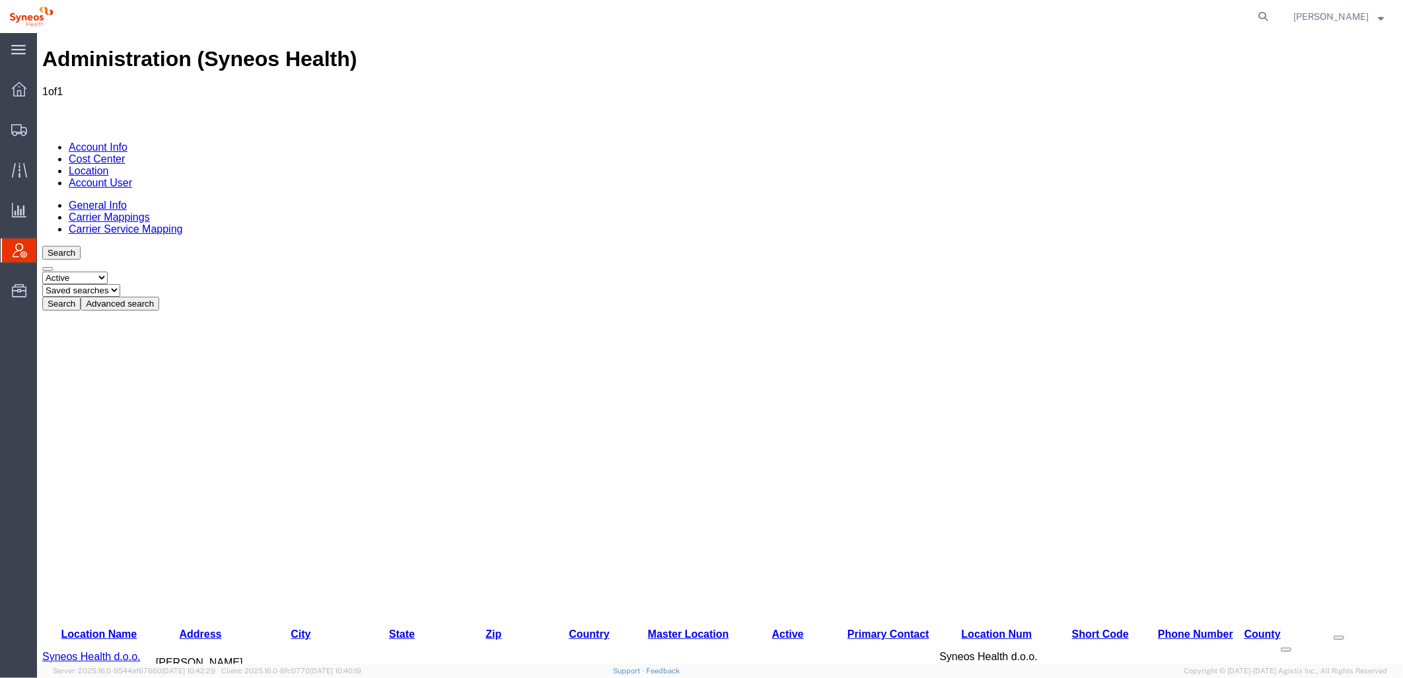
click at [64, 650] on link "Syneos Health d.o.o. Beograd-Serbia" at bounding box center [99, 667] width 114 height 35
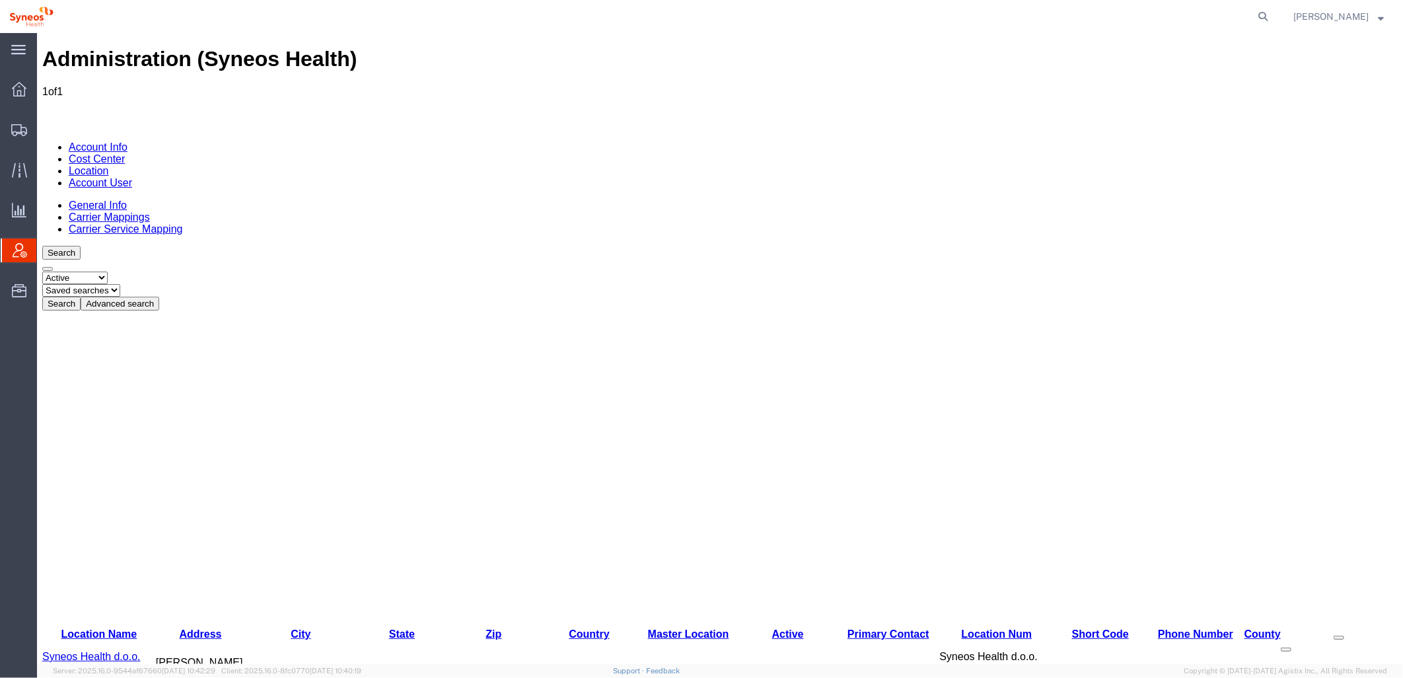
click at [801, 386] on div "Administration (Syneos Health) 1 of 1 Account Info Cost Center Location Account…" at bounding box center [720, 470] width 1356 height 849
click at [862, 462] on div "Administration (Syneos Health) 1 of 1 Account Info Cost Center Location Account…" at bounding box center [720, 470] width 1356 height 849
drag, startPoint x: 511, startPoint y: 355, endPoint x: 339, endPoint y: 323, distance: 175.3
click at [511, 355] on div "Administration (Syneos Health) 1 of 1 Account Info Cost Center Location Account…" at bounding box center [720, 470] width 1356 height 849
